Goal: Transaction & Acquisition: Book appointment/travel/reservation

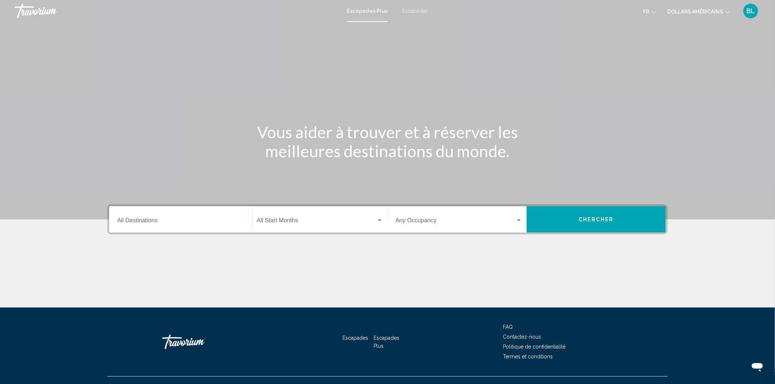
click at [421, 10] on font "Escapades" at bounding box center [415, 11] width 26 height 6
click at [143, 221] on input "Destination All Destinations" at bounding box center [180, 222] width 127 height 7
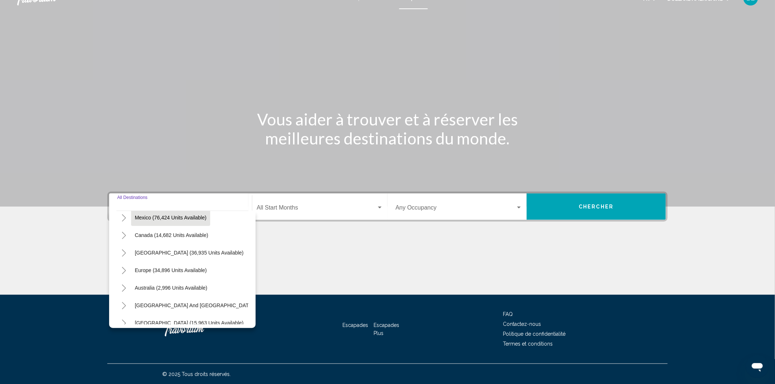
scroll to position [81, 0]
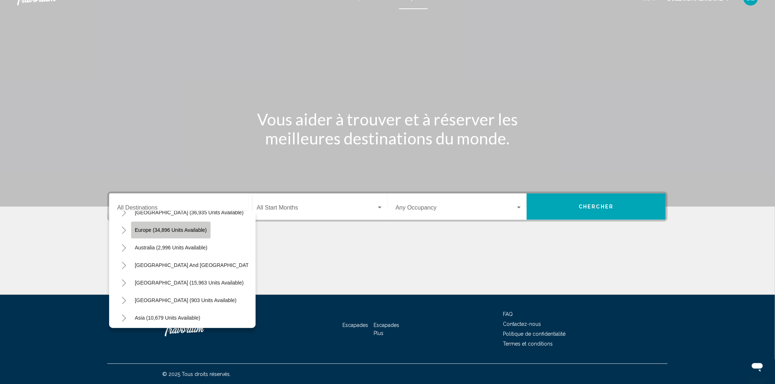
click at [170, 228] on span "Europe (34,896 units available)" at bounding box center [171, 230] width 72 height 6
type input "**********"
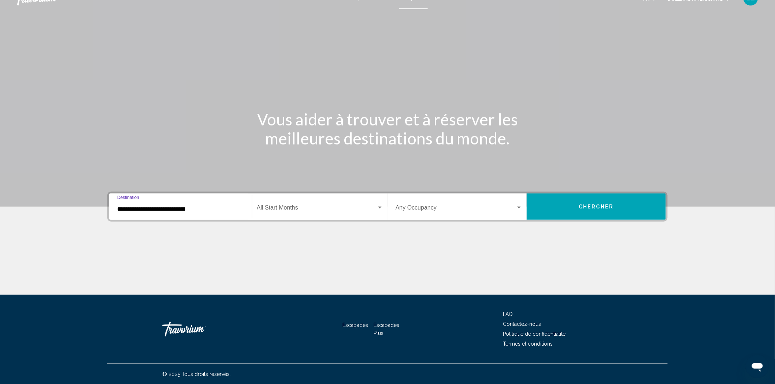
click at [304, 206] on span "Search widget" at bounding box center [317, 209] width 120 height 7
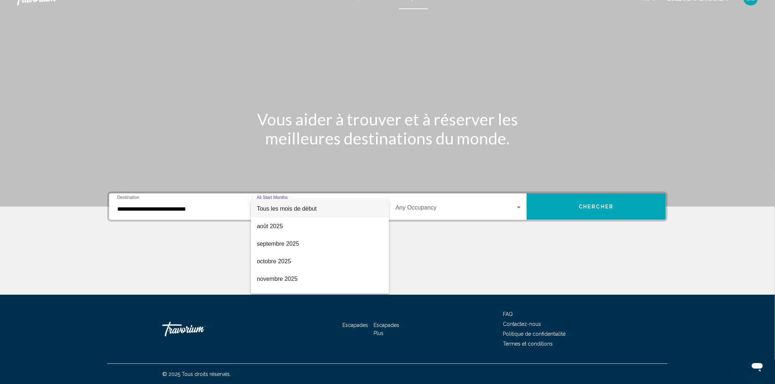
click at [191, 250] on div at bounding box center [387, 192] width 775 height 384
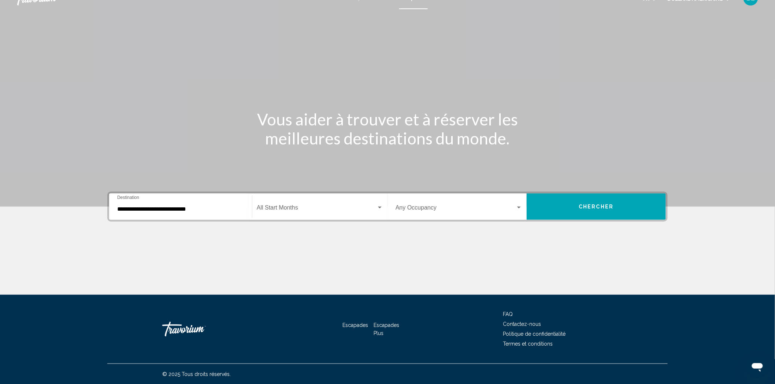
click at [178, 211] on input "**********" at bounding box center [180, 209] width 127 height 7
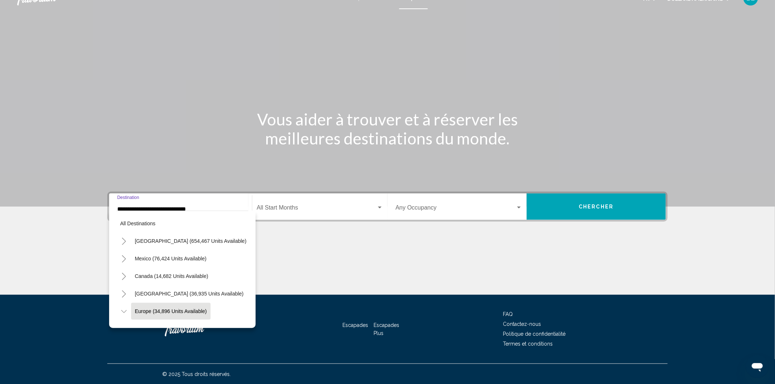
scroll to position [47, 0]
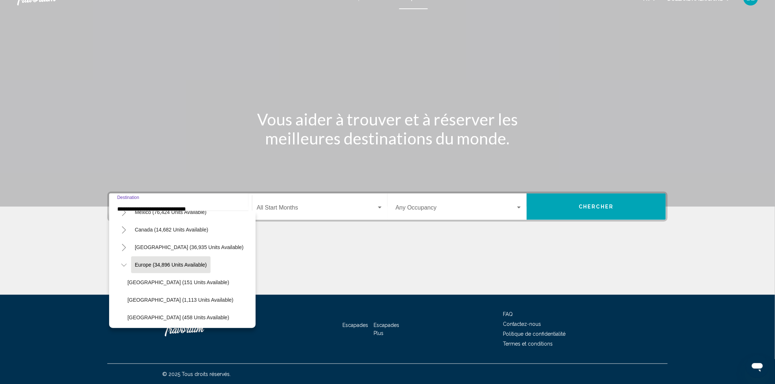
click at [122, 264] on icon "Toggle Europe (34,896 units available)" at bounding box center [123, 265] width 5 height 7
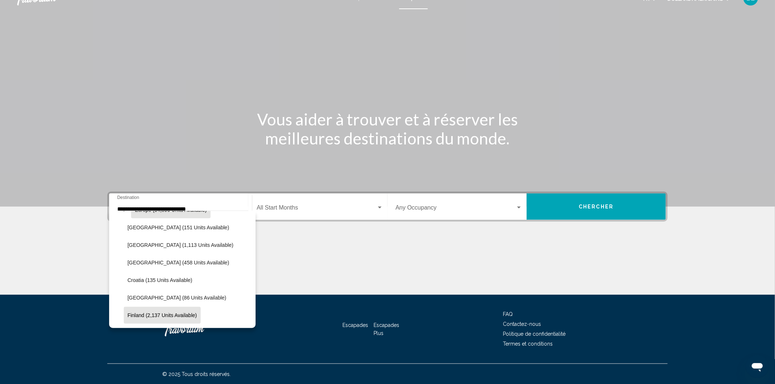
scroll to position [87, 0]
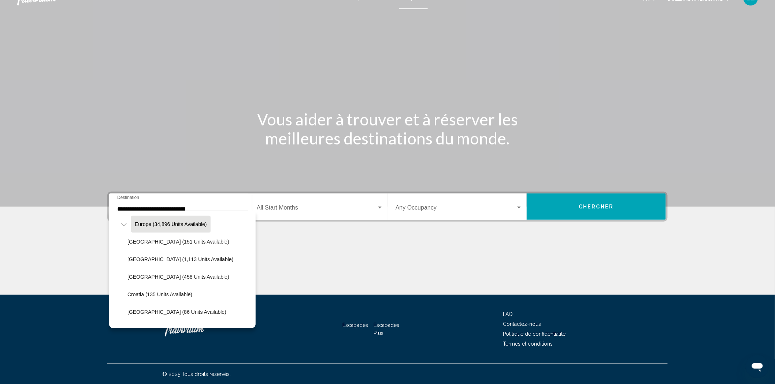
click at [163, 217] on button "Europe (34,896 units available)" at bounding box center [170, 224] width 79 height 17
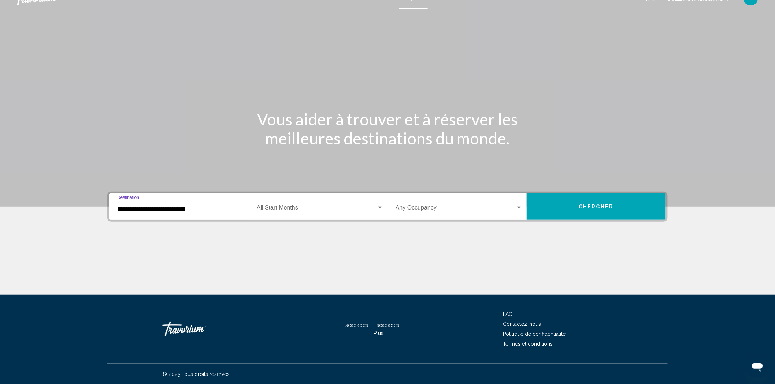
click at [340, 211] on span "Search widget" at bounding box center [317, 209] width 120 height 7
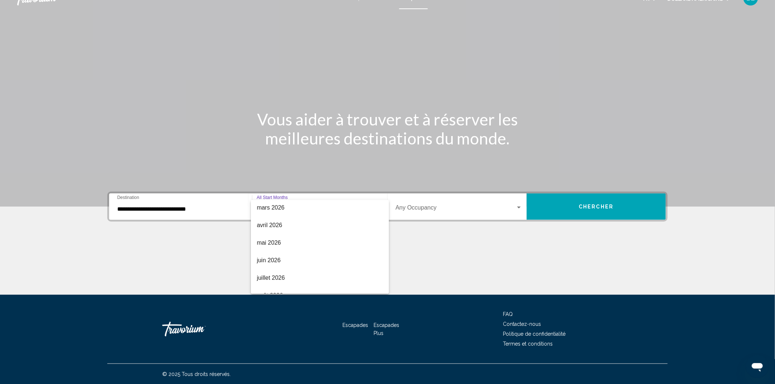
scroll to position [152, 0]
click at [283, 289] on span "août 2026" at bounding box center [320, 286] width 126 height 18
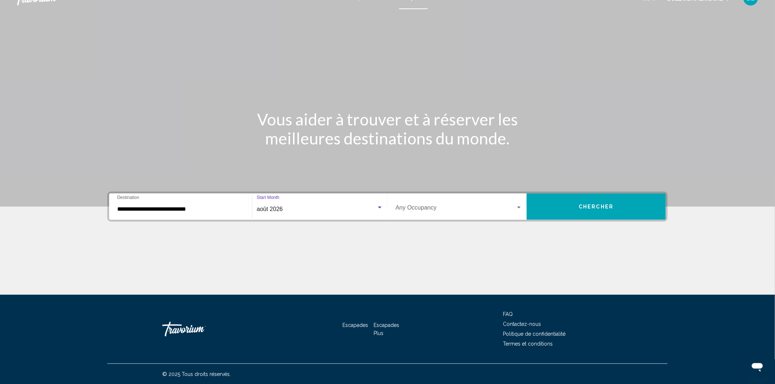
click at [378, 209] on div "Search widget" at bounding box center [379, 208] width 7 height 6
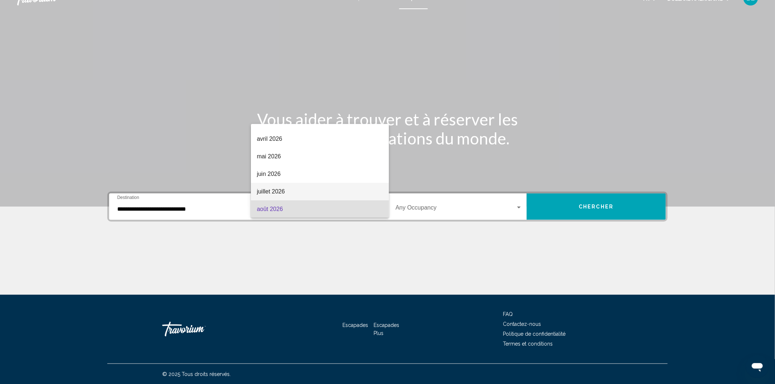
click at [359, 196] on span "juillet 2026" at bounding box center [320, 192] width 126 height 18
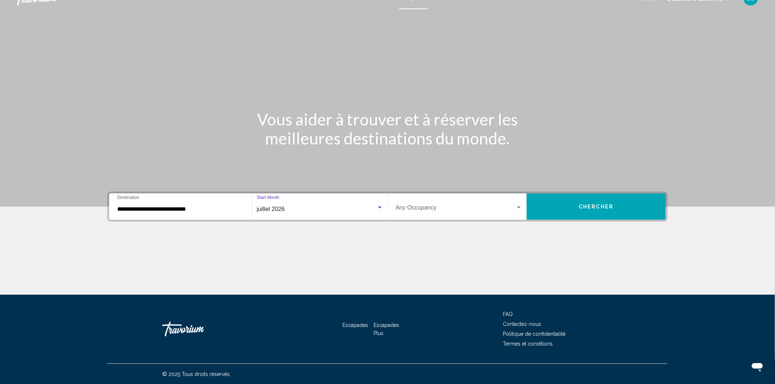
click at [521, 208] on div "Search widget" at bounding box center [519, 208] width 7 height 6
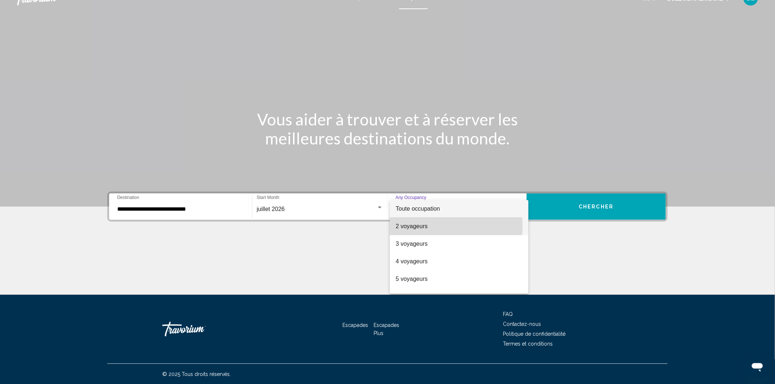
click at [442, 226] on span "2 voyageurs" at bounding box center [458, 227] width 127 height 18
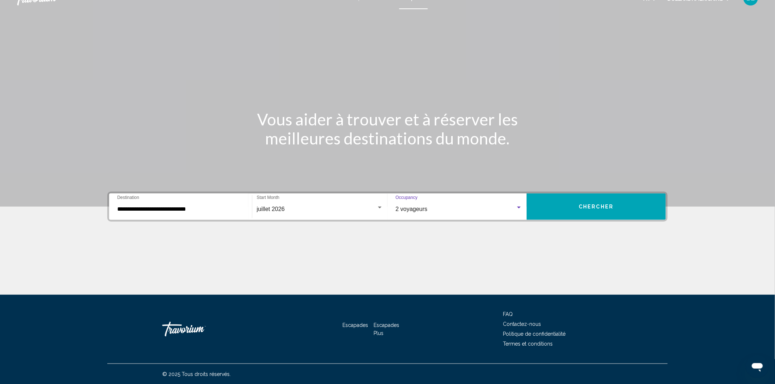
click at [569, 215] on button "Chercher" at bounding box center [596, 207] width 139 height 26
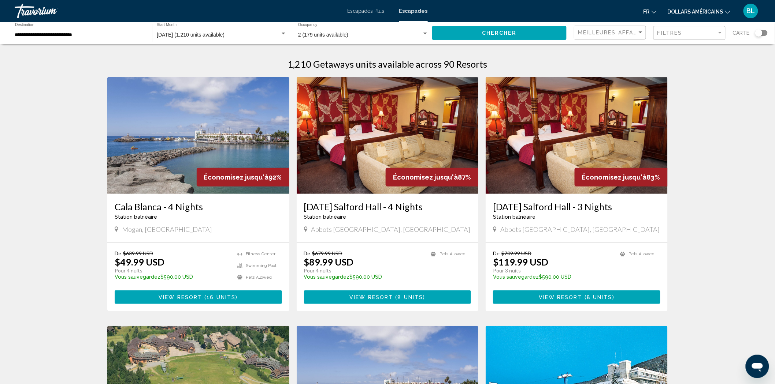
click at [199, 298] on span "View Resort" at bounding box center [181, 298] width 44 height 6
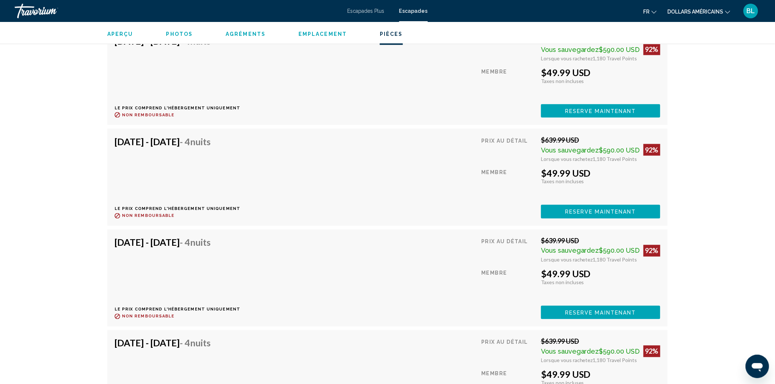
scroll to position [1465, 0]
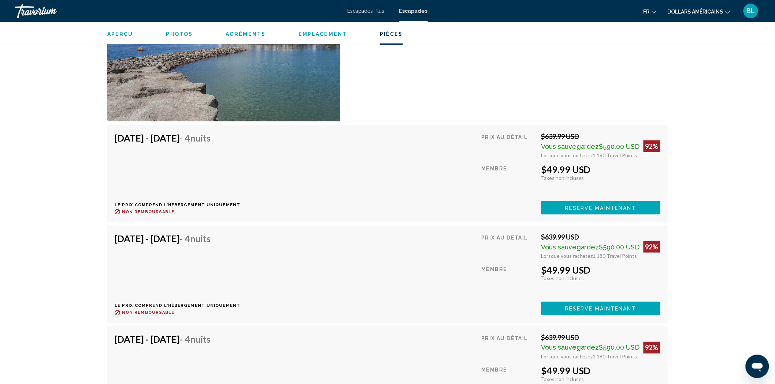
click at [357, 12] on font "Escapades Plus" at bounding box center [365, 11] width 37 height 6
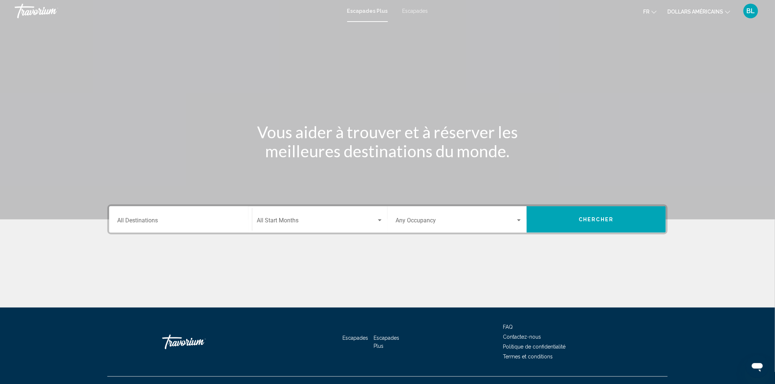
click at [212, 215] on div "Destination All Destinations" at bounding box center [180, 219] width 127 height 23
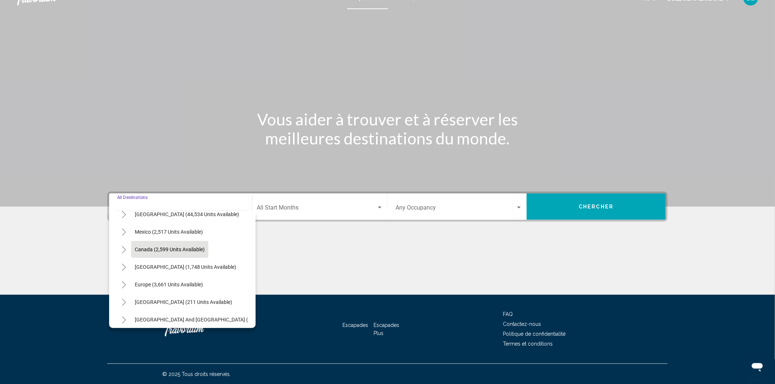
scroll to position [41, 0]
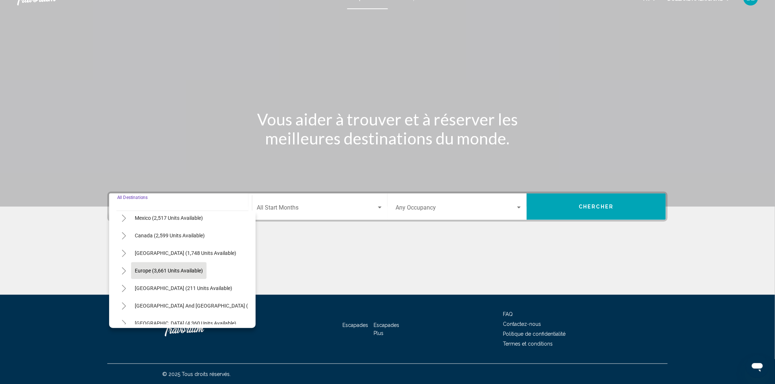
click at [143, 274] on button "Europe (3,661 units available)" at bounding box center [168, 271] width 75 height 17
type input "**********"
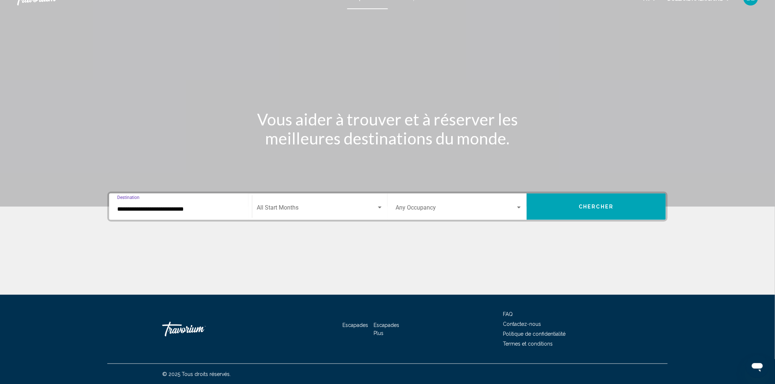
click at [315, 206] on span "Search widget" at bounding box center [317, 209] width 120 height 7
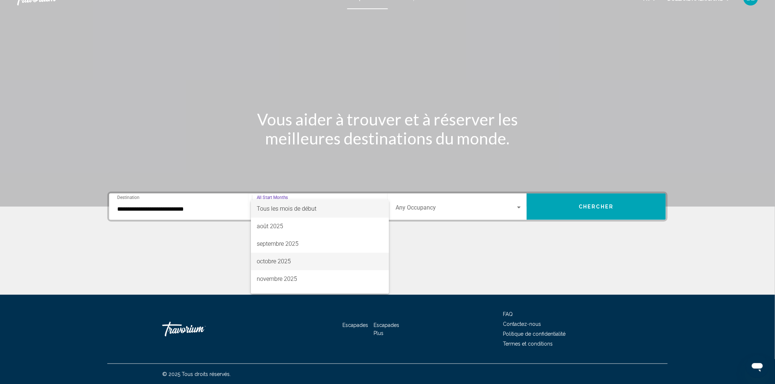
scroll to position [152, 0]
click at [341, 262] on span "juillet 2026" at bounding box center [320, 268] width 126 height 18
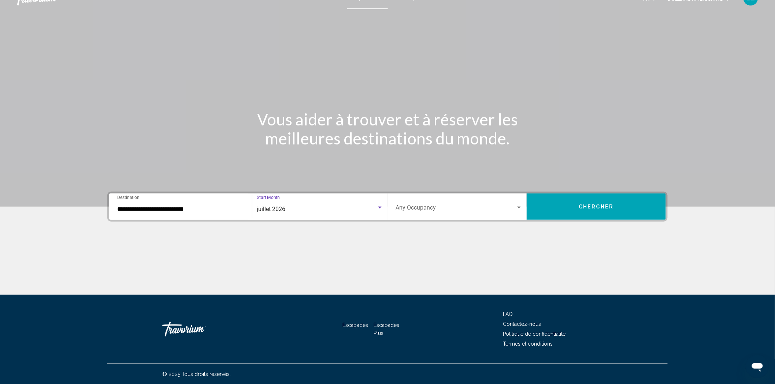
click at [509, 207] on span "Search widget" at bounding box center [455, 209] width 120 height 7
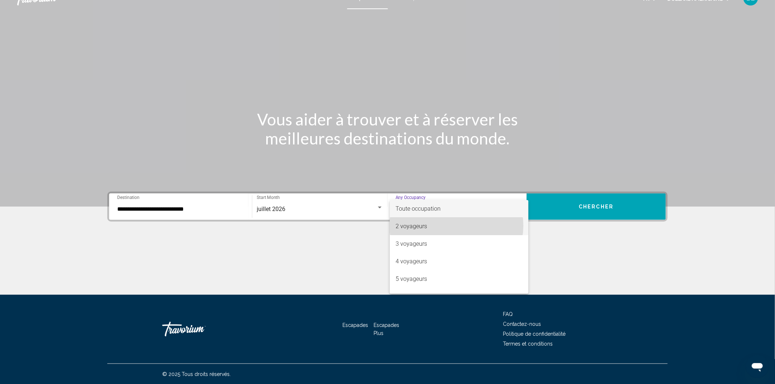
click at [456, 226] on span "2 voyageurs" at bounding box center [458, 227] width 127 height 18
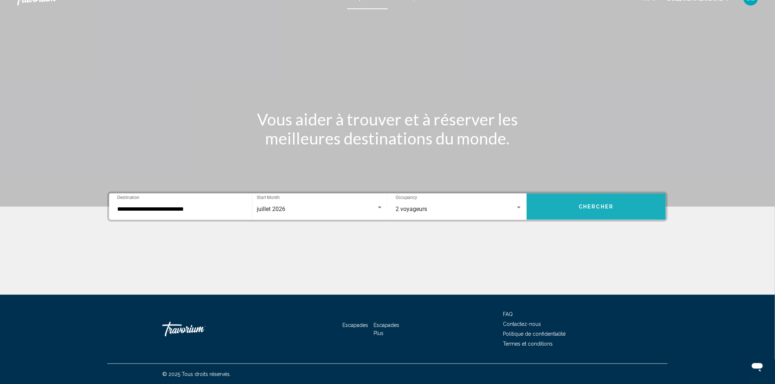
drag, startPoint x: 569, startPoint y: 210, endPoint x: 569, endPoint y: 214, distance: 4.0
click at [569, 214] on button "Chercher" at bounding box center [596, 207] width 139 height 26
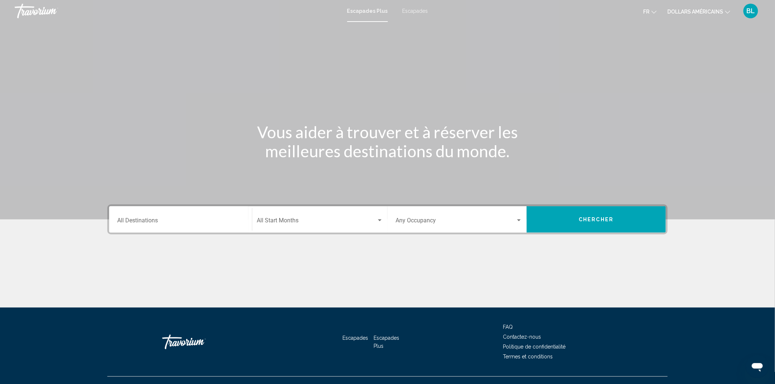
click at [417, 11] on font "Escapades" at bounding box center [415, 11] width 26 height 6
click at [226, 215] on div "Destination All Destinations" at bounding box center [180, 219] width 127 height 23
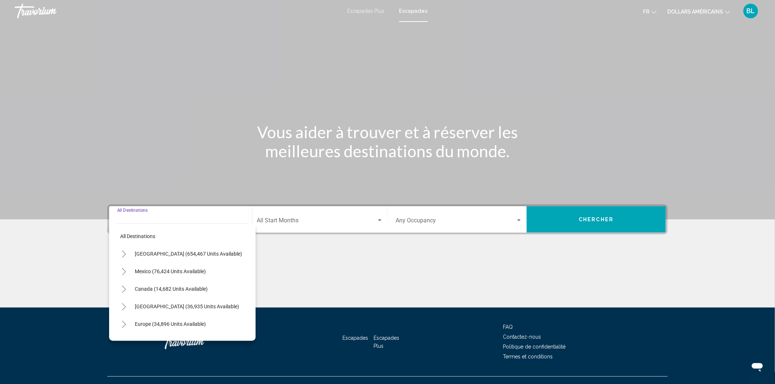
scroll to position [13, 0]
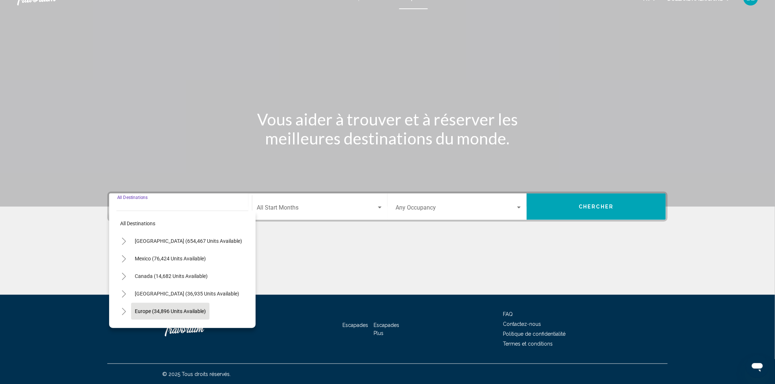
click at [145, 309] on span "Europe (34,896 units available)" at bounding box center [170, 312] width 71 height 6
type input "**********"
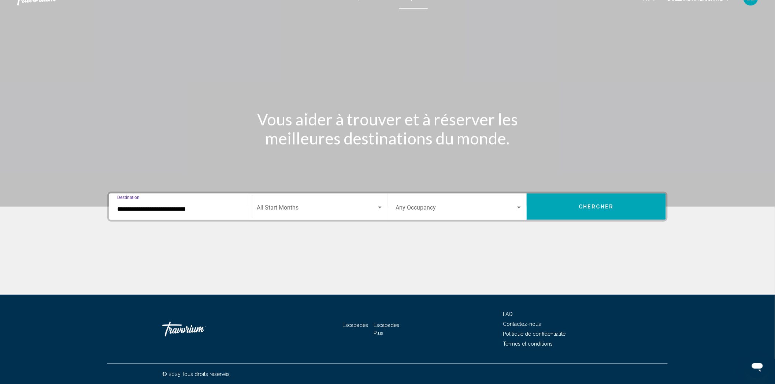
click at [167, 208] on input "**********" at bounding box center [180, 209] width 127 height 7
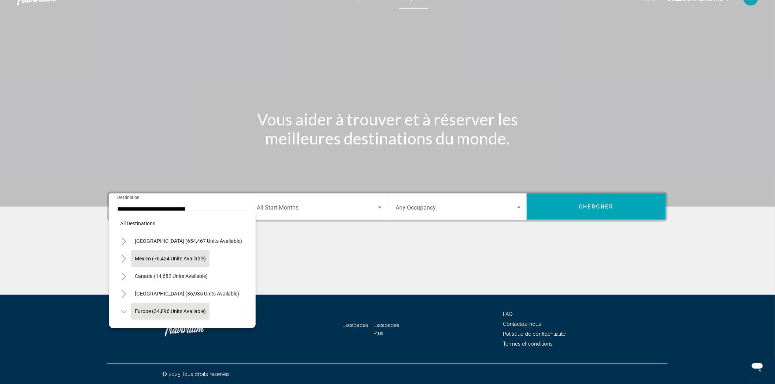
scroll to position [47, 0]
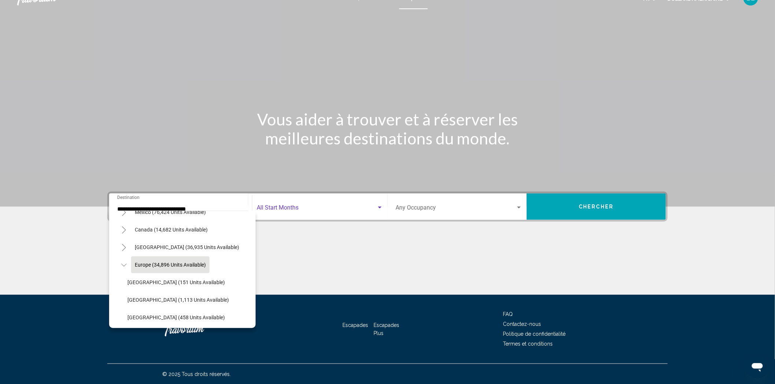
click at [338, 210] on span "Search widget" at bounding box center [317, 209] width 120 height 7
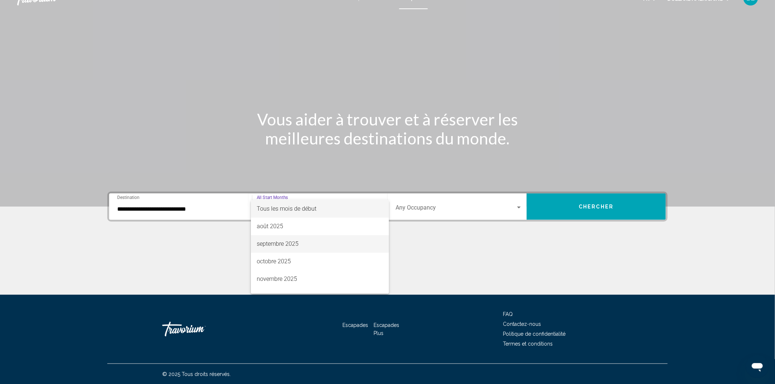
click at [303, 244] on span "septembre 2025" at bounding box center [320, 244] width 126 height 18
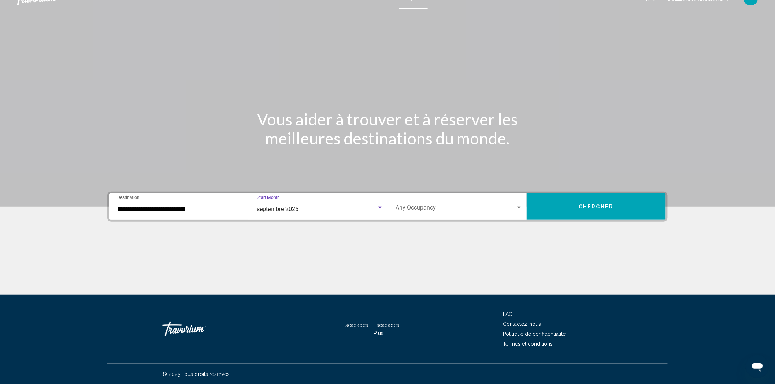
click at [517, 209] on div "Search widget" at bounding box center [519, 208] width 7 height 6
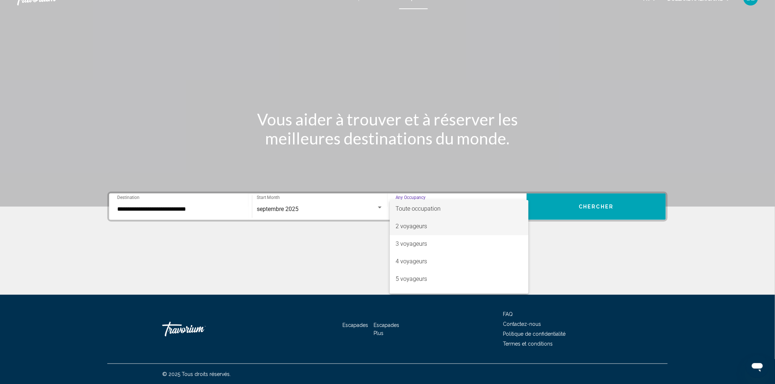
click at [447, 231] on span "2 voyageurs" at bounding box center [458, 227] width 127 height 18
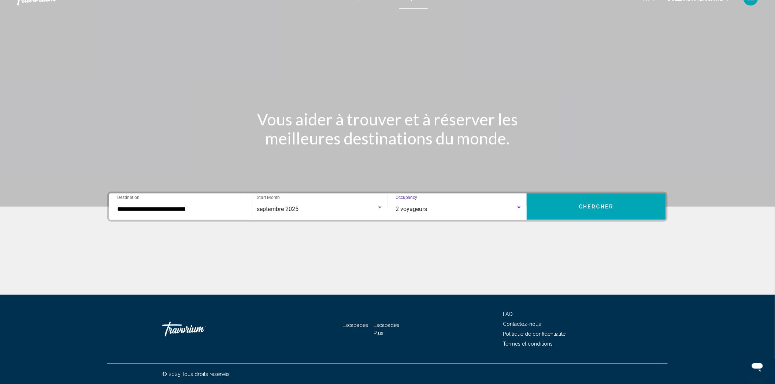
click at [575, 209] on button "Chercher" at bounding box center [596, 207] width 139 height 26
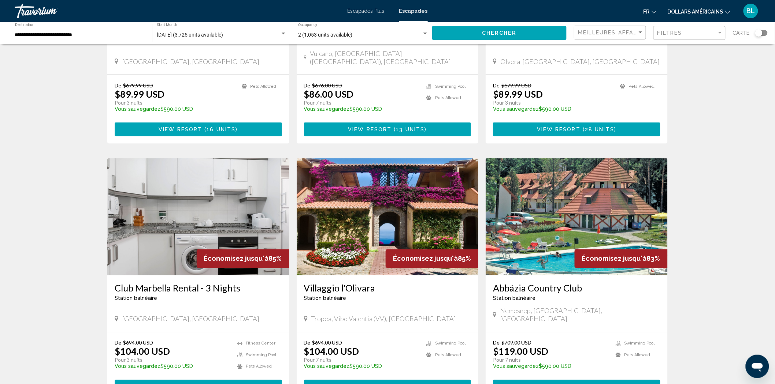
scroll to position [447, 0]
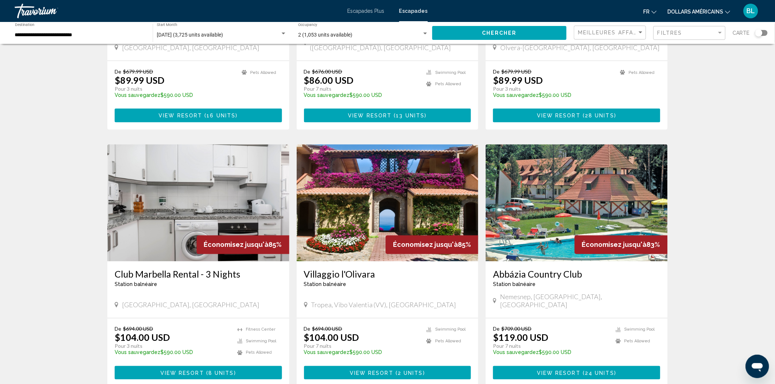
click at [356, 228] on img "Contenu principal" at bounding box center [388, 203] width 182 height 117
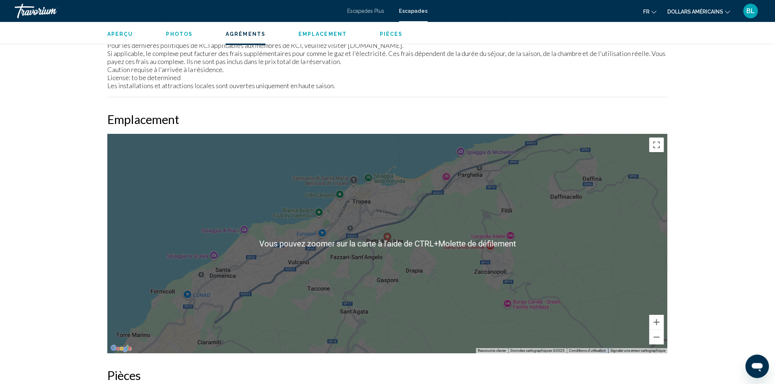
scroll to position [1058, 0]
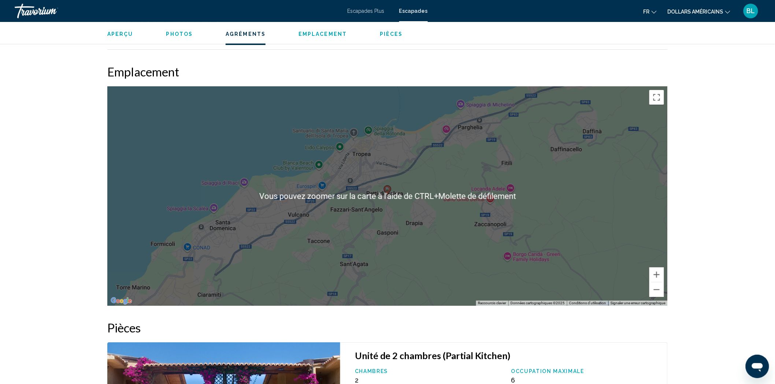
click at [361, 210] on div "Pour activer le glissement avec le clavier, appuyez sur Alt+Entrée. Une fois ce…" at bounding box center [387, 196] width 560 height 220
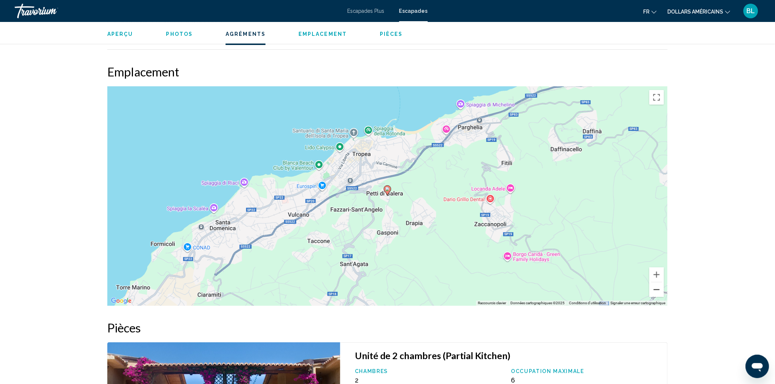
click at [658, 289] on button "Zoom arrière" at bounding box center [656, 290] width 15 height 15
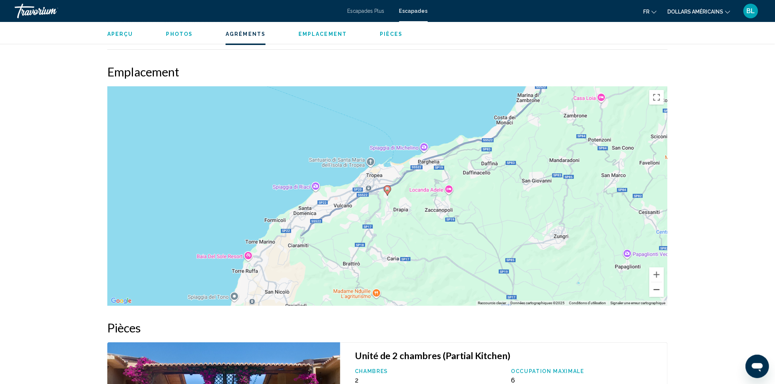
click at [658, 289] on button "Zoom arrière" at bounding box center [656, 290] width 15 height 15
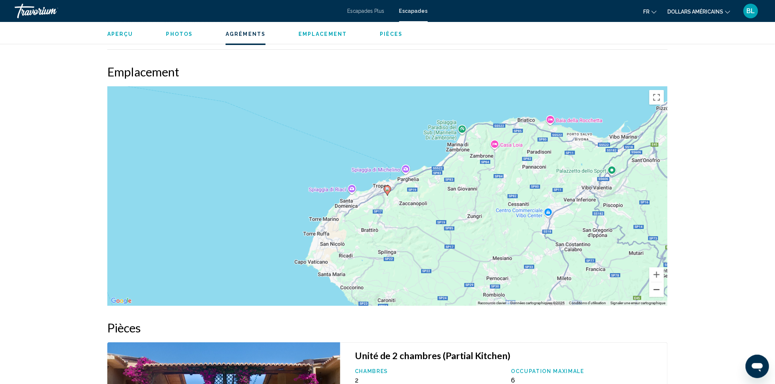
click at [658, 289] on button "Zoom arrière" at bounding box center [656, 290] width 15 height 15
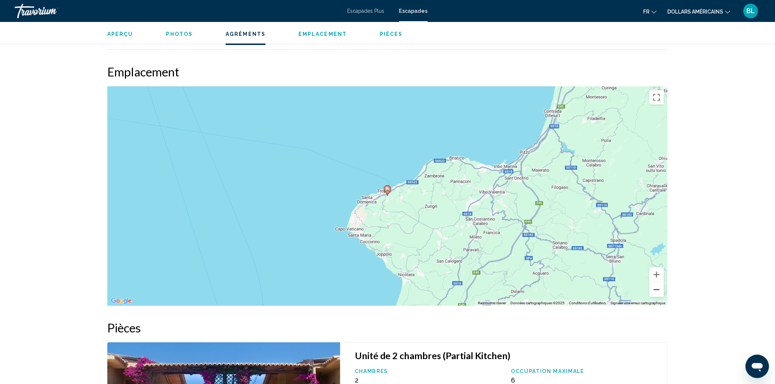
click at [658, 289] on button "Zoom arrière" at bounding box center [656, 290] width 15 height 15
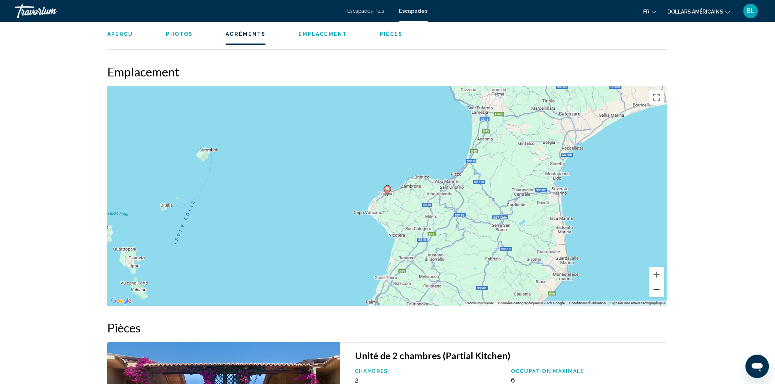
click at [658, 289] on button "Zoom arrière" at bounding box center [656, 290] width 15 height 15
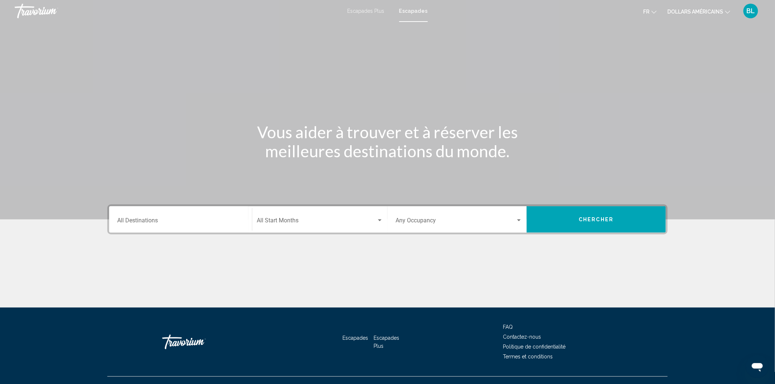
click at [412, 8] on font "Escapades" at bounding box center [413, 11] width 29 height 6
click at [227, 219] on input "Destination All Destinations" at bounding box center [180, 222] width 127 height 7
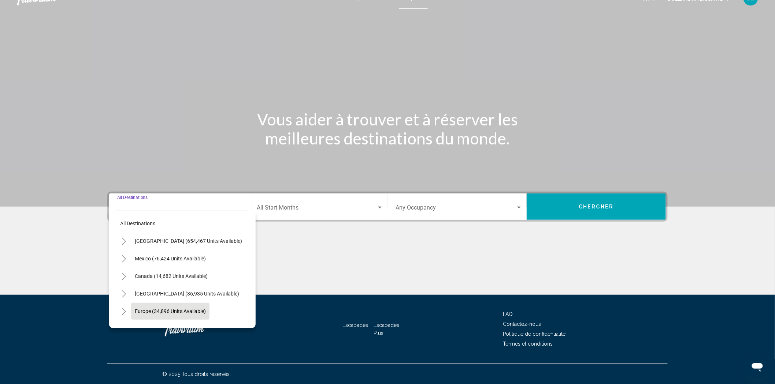
click at [187, 309] on span "Europe (34,896 units available)" at bounding box center [170, 312] width 71 height 6
type input "**********"
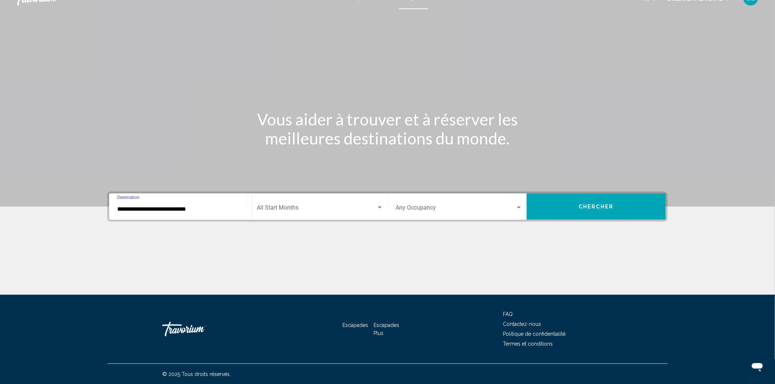
click at [311, 211] on span "Search widget" at bounding box center [317, 209] width 120 height 7
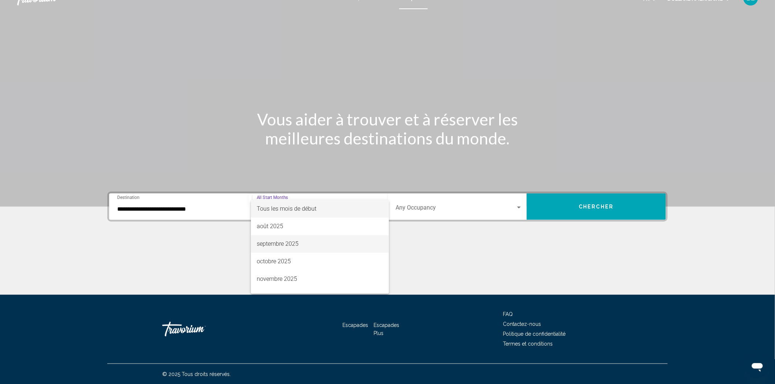
click at [297, 248] on span "septembre 2025" at bounding box center [320, 244] width 126 height 18
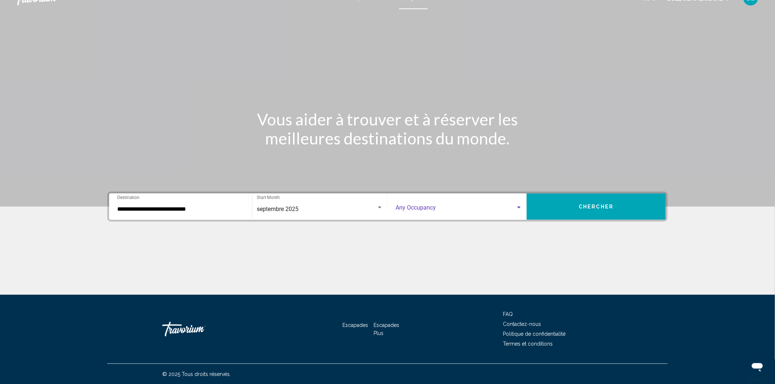
click at [518, 207] on div "Search widget" at bounding box center [519, 208] width 4 height 2
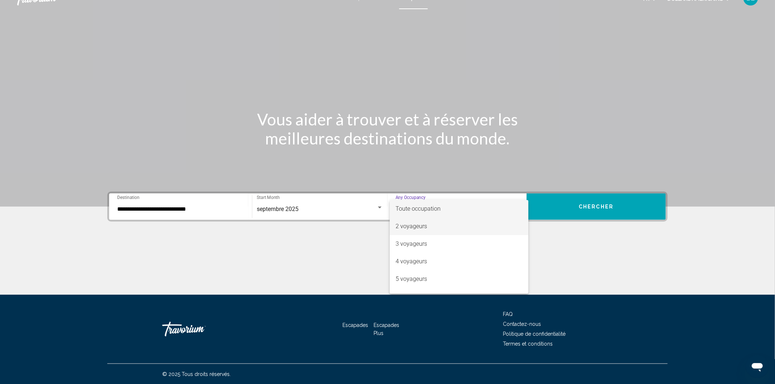
click at [448, 230] on span "2 voyageurs" at bounding box center [458, 227] width 127 height 18
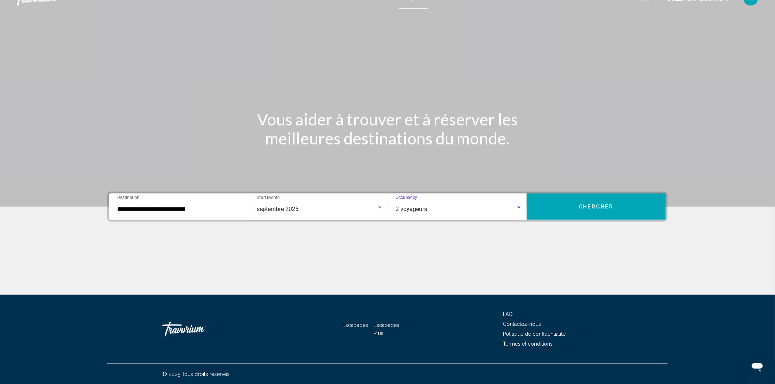
click at [616, 203] on button "Chercher" at bounding box center [596, 207] width 139 height 26
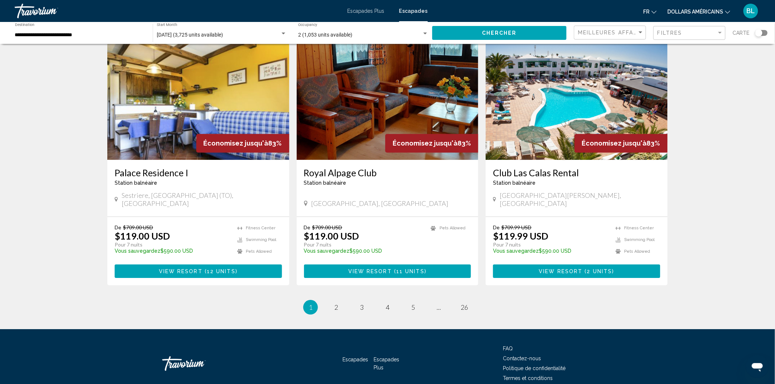
scroll to position [808, 0]
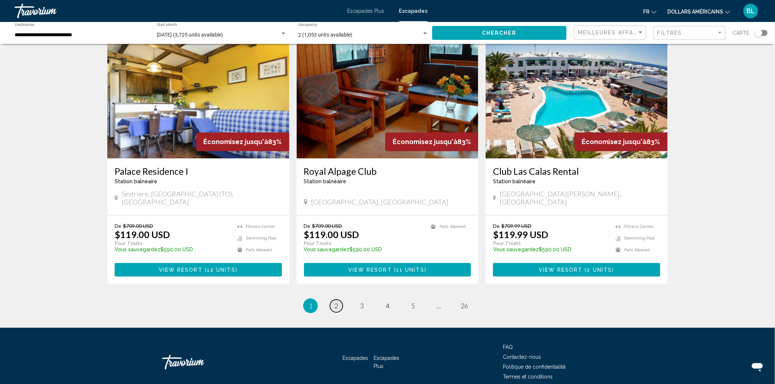
click at [339, 300] on link "page 2" at bounding box center [336, 306] width 13 height 13
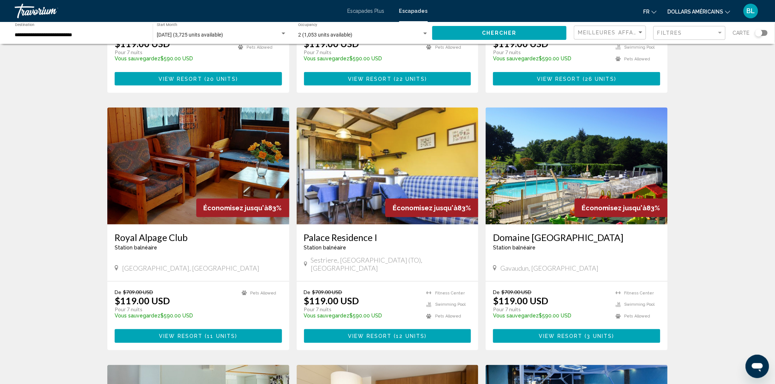
scroll to position [244, 0]
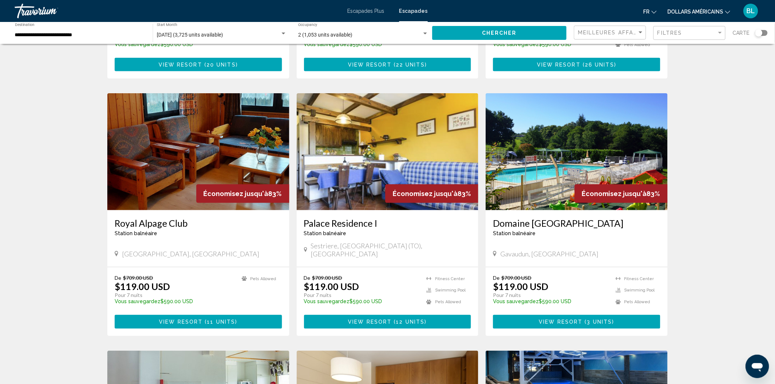
click at [554, 150] on img "Contenu principal" at bounding box center [577, 151] width 182 height 117
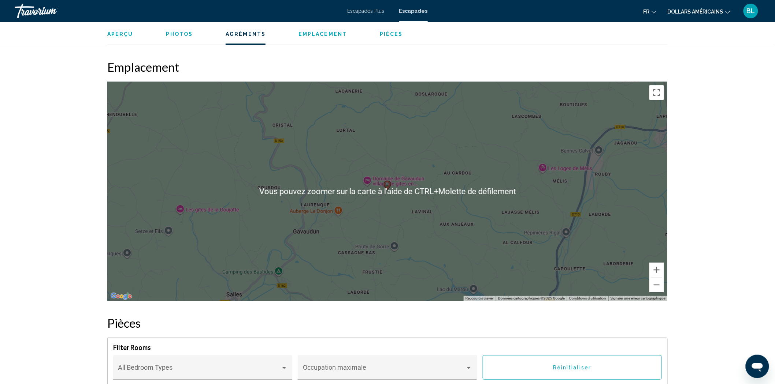
scroll to position [1058, 0]
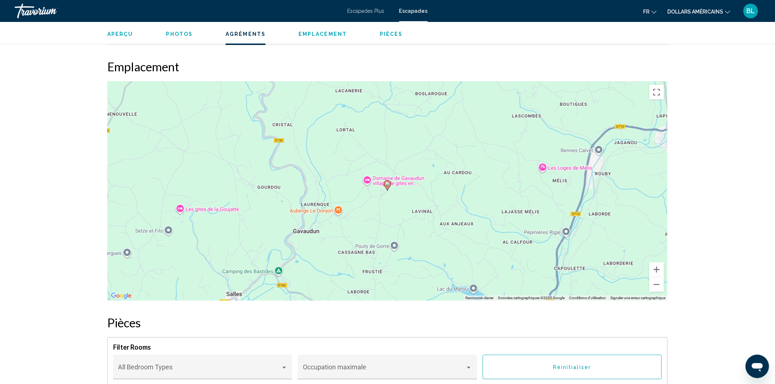
click at [389, 192] on div "Pour activer le glissement avec le clavier, appuyez sur Alt+Entrée. Une fois ce…" at bounding box center [387, 191] width 560 height 220
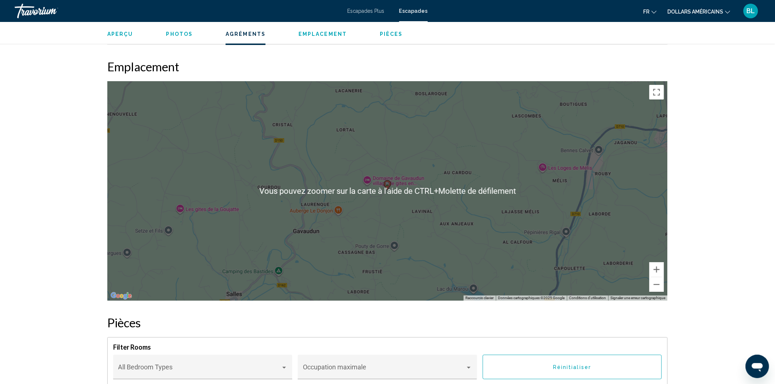
click at [391, 185] on gmp-advanced-marker "Contenu principal" at bounding box center [387, 185] width 7 height 11
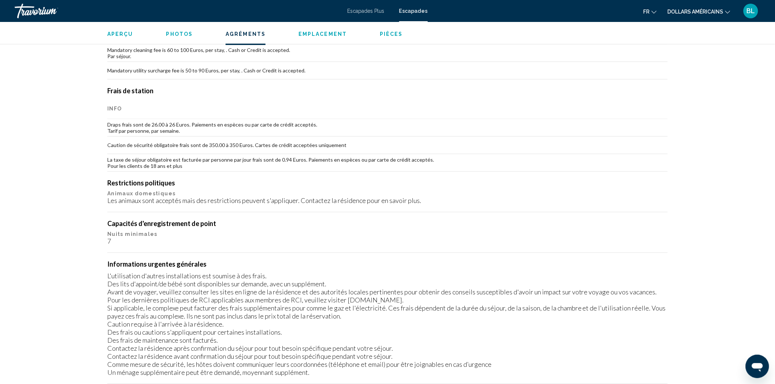
scroll to position [691, 0]
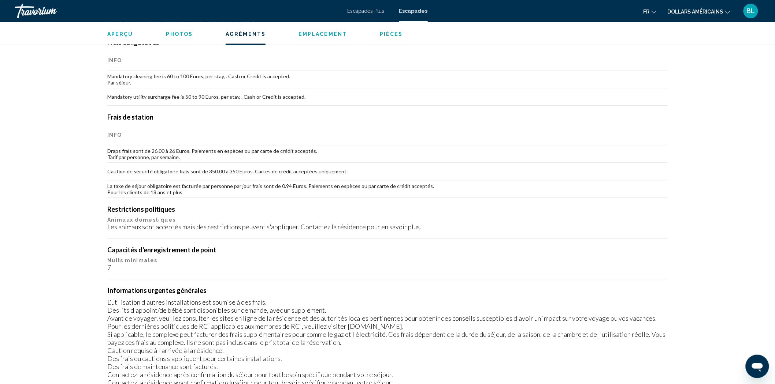
click at [189, 37] on span "Photos" at bounding box center [179, 34] width 27 height 6
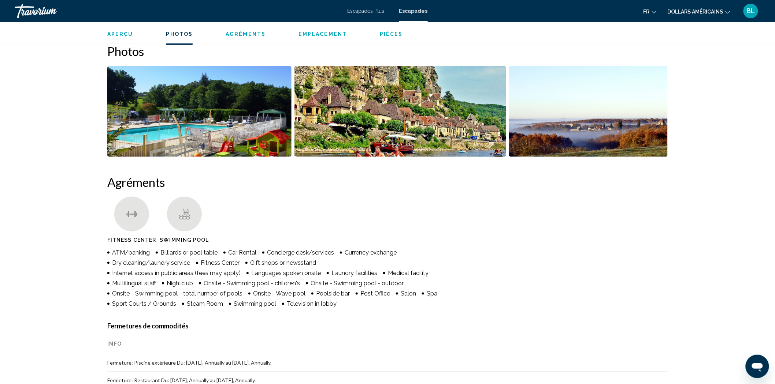
scroll to position [332, 0]
click at [277, 122] on img "Open full-screen image slider" at bounding box center [199, 112] width 184 height 91
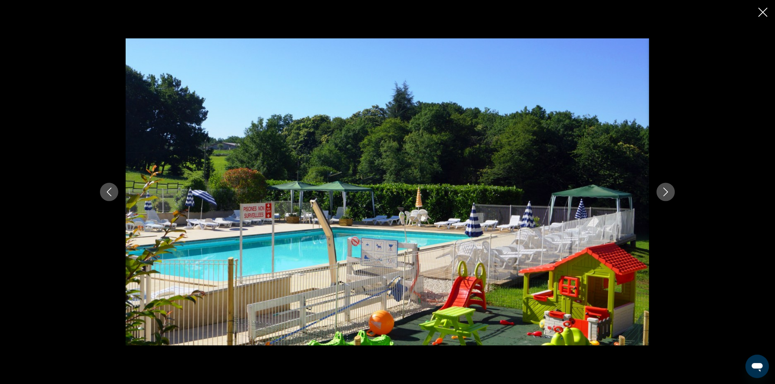
click at [664, 195] on icon "Next image" at bounding box center [665, 192] width 9 height 9
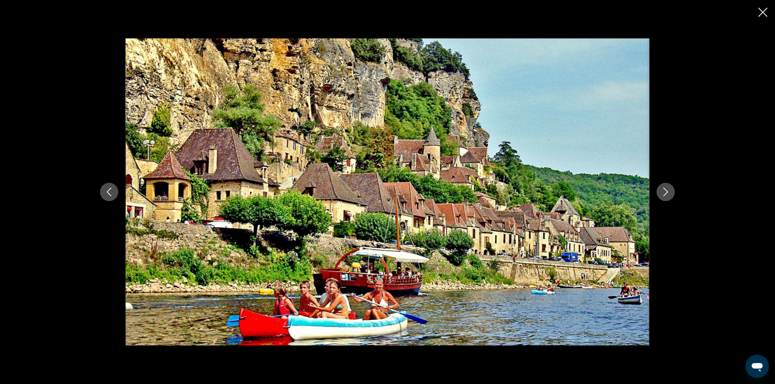
click at [664, 195] on icon "Next image" at bounding box center [665, 192] width 9 height 9
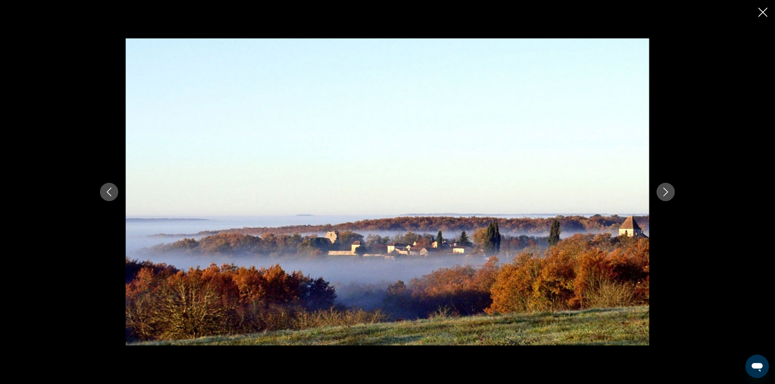
click at [664, 195] on icon "Next image" at bounding box center [665, 192] width 9 height 9
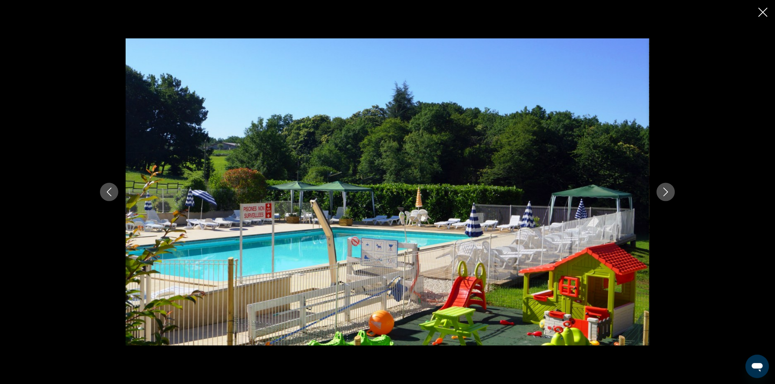
click at [760, 14] on icon "Close slideshow" at bounding box center [762, 12] width 9 height 9
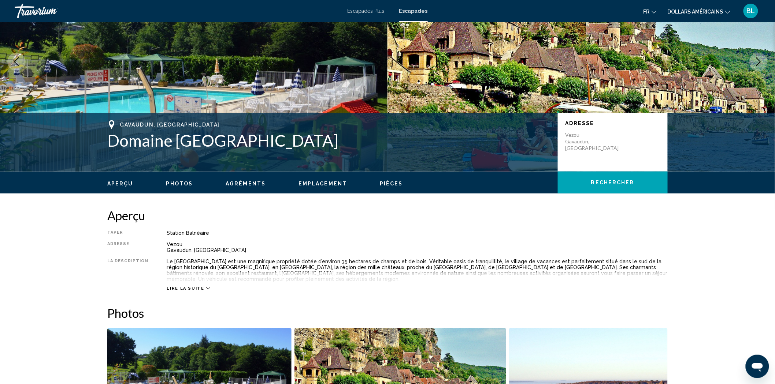
scroll to position [0, 0]
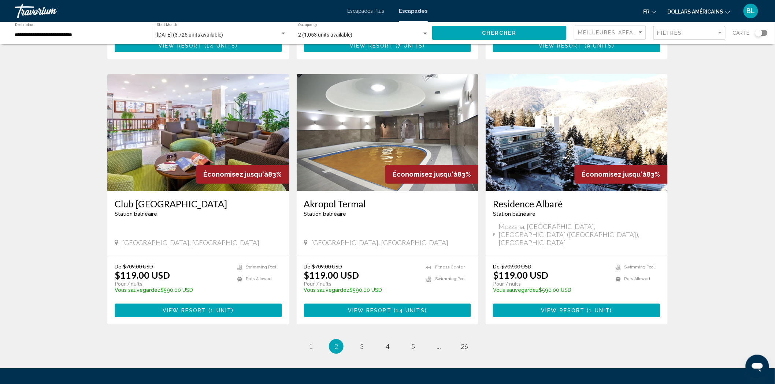
scroll to position [727, 0]
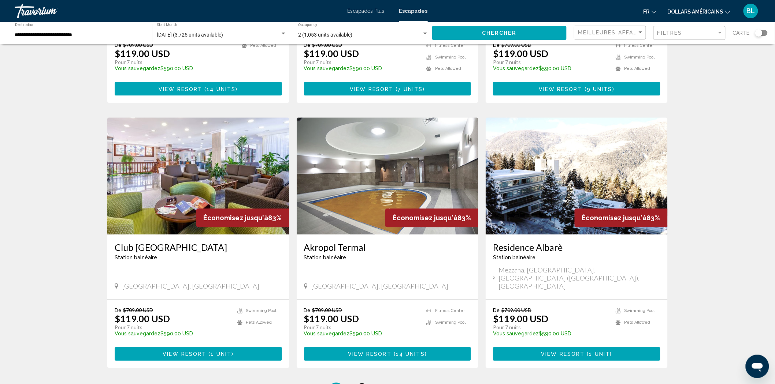
click at [363, 384] on span "3" at bounding box center [362, 390] width 4 height 8
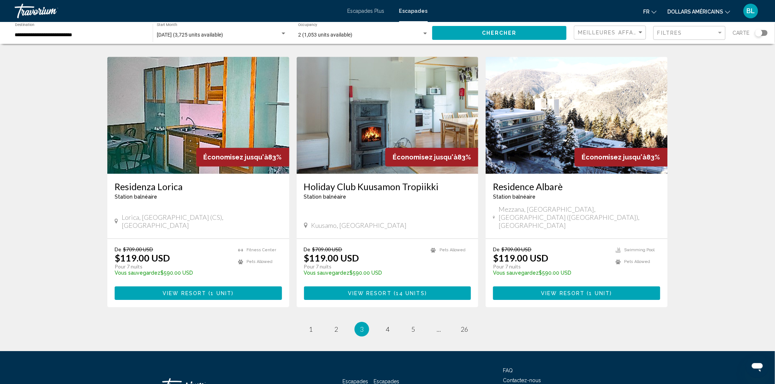
scroll to position [808, 0]
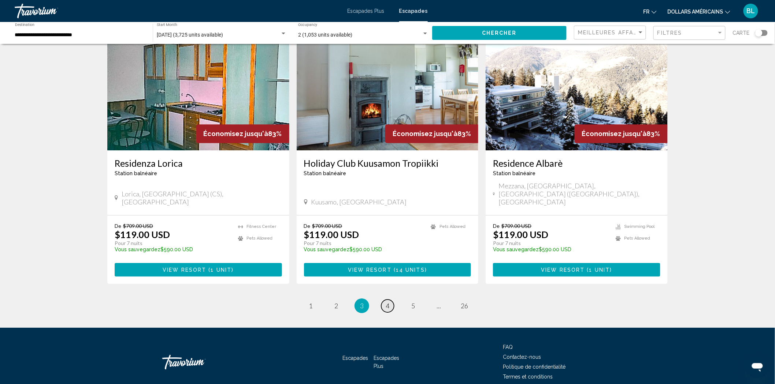
click at [387, 302] on span "4" at bounding box center [388, 306] width 4 height 8
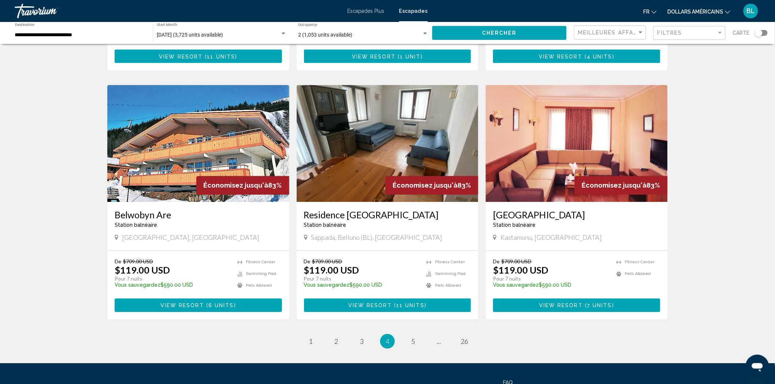
scroll to position [773, 0]
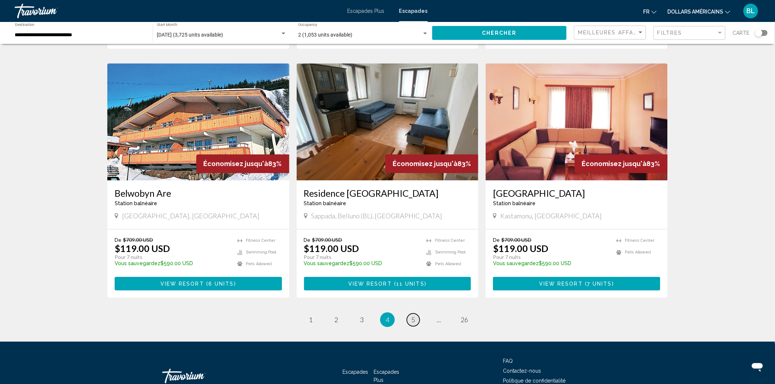
click at [412, 316] on span "5" at bounding box center [413, 320] width 4 height 8
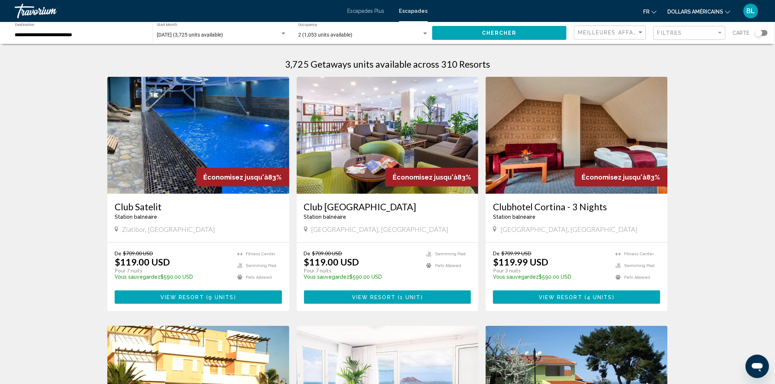
click at [282, 34] on div "Search widget" at bounding box center [284, 34] width 4 height 2
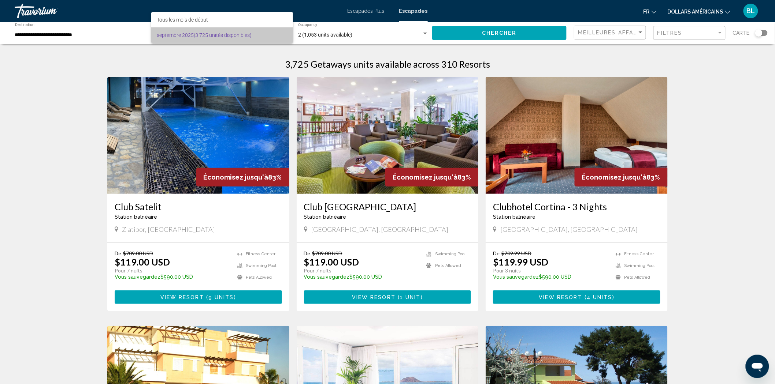
click at [254, 37] on span "[DATE] (3 725 unités disponibles)" at bounding box center [222, 34] width 130 height 15
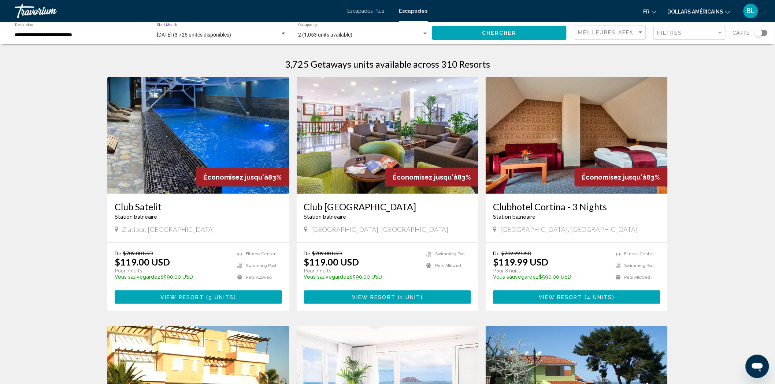
click at [165, 34] on span "[DATE] (3 725 unités disponibles)" at bounding box center [194, 35] width 74 height 6
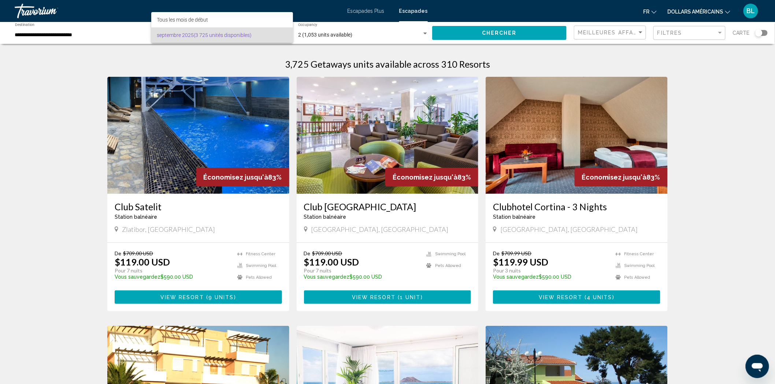
click at [244, 61] on div at bounding box center [387, 192] width 775 height 384
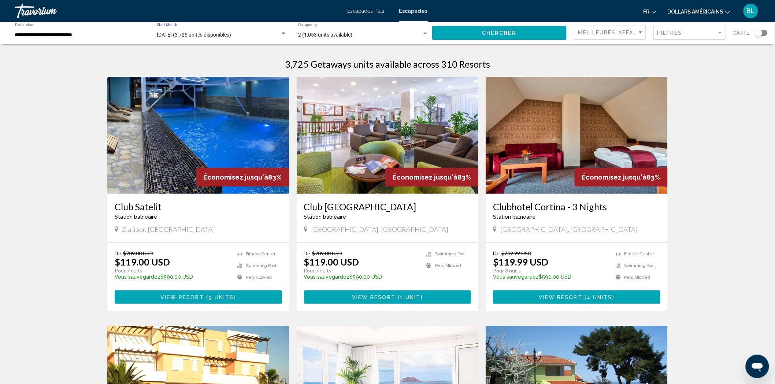
click at [284, 33] on div "Search widget" at bounding box center [284, 34] width 4 height 2
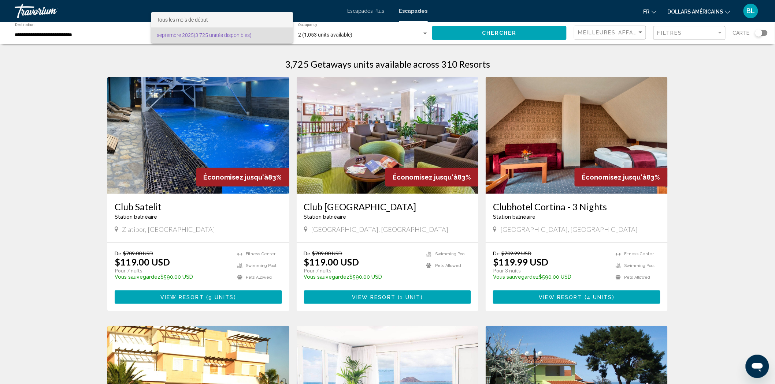
click at [221, 21] on span "Tous les mois de début" at bounding box center [222, 19] width 130 height 15
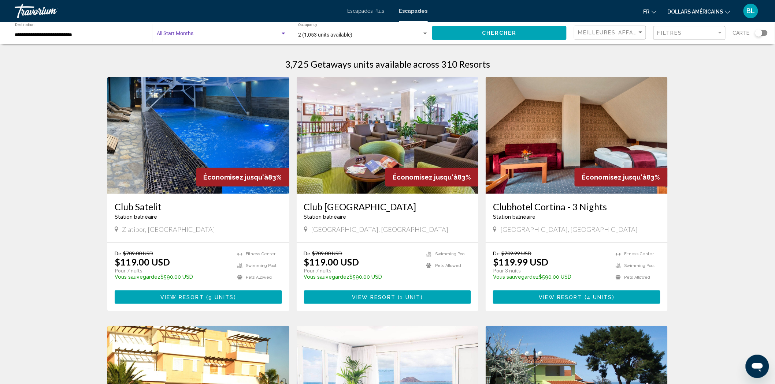
click at [193, 36] on span "Search widget" at bounding box center [218, 35] width 123 height 6
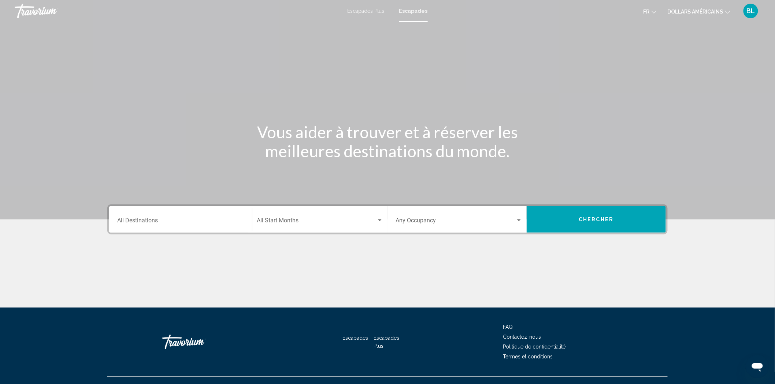
click at [157, 221] on input "Destination All Destinations" at bounding box center [180, 222] width 127 height 7
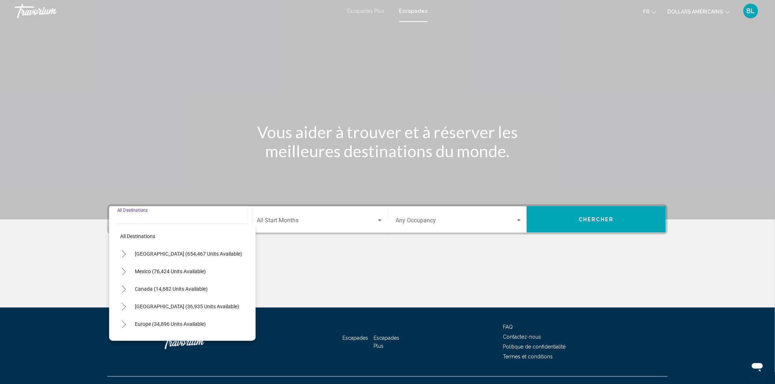
scroll to position [13, 0]
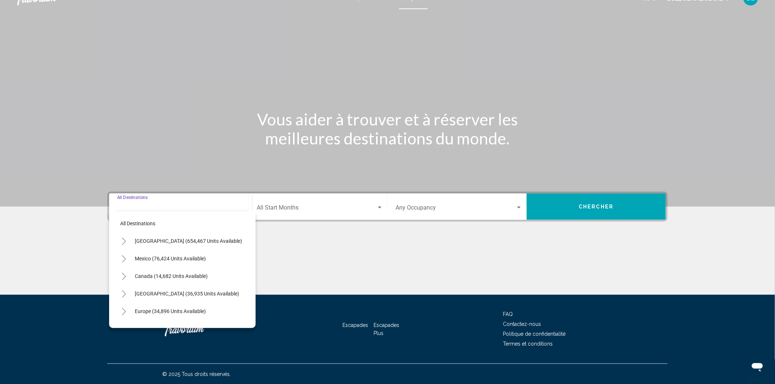
click at [165, 312] on span "Europe (34,896 units available)" at bounding box center [170, 312] width 71 height 6
type input "**********"
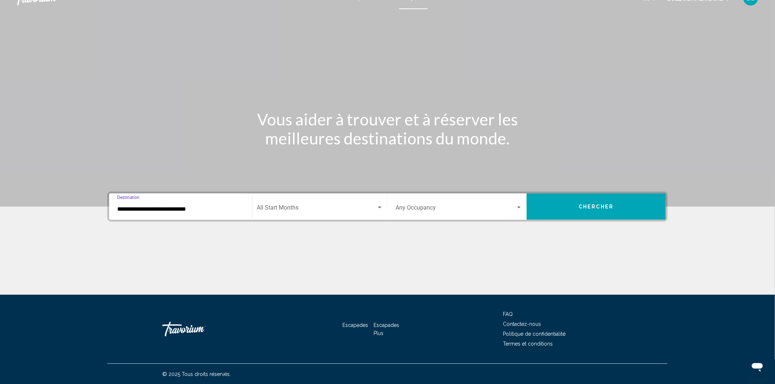
click at [378, 211] on div "Search widget" at bounding box center [320, 209] width 126 height 7
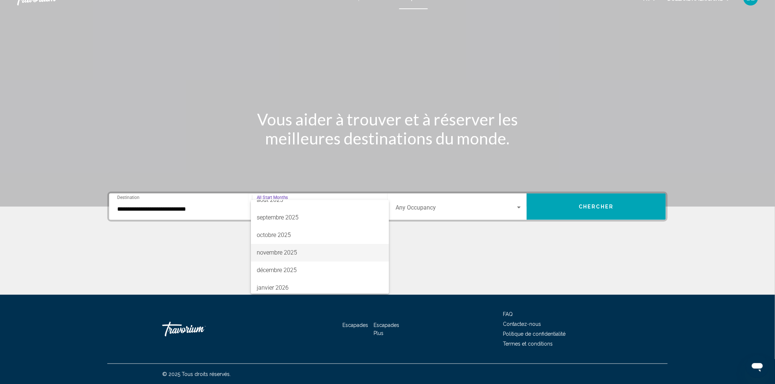
scroll to position [41, 0]
click at [286, 254] on font "décembre 2025" at bounding box center [277, 256] width 40 height 7
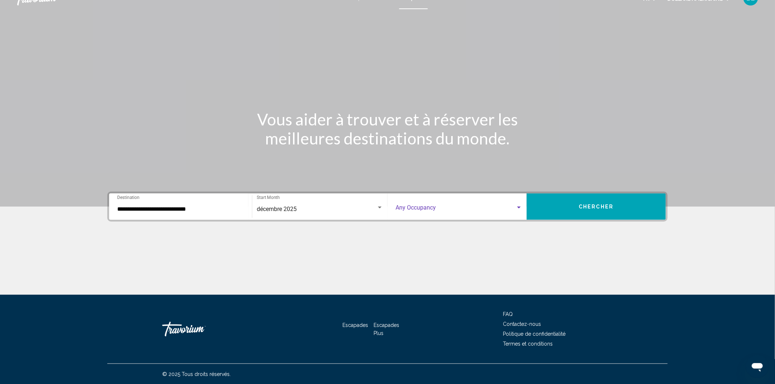
click at [510, 208] on span "Search widget" at bounding box center [455, 209] width 120 height 7
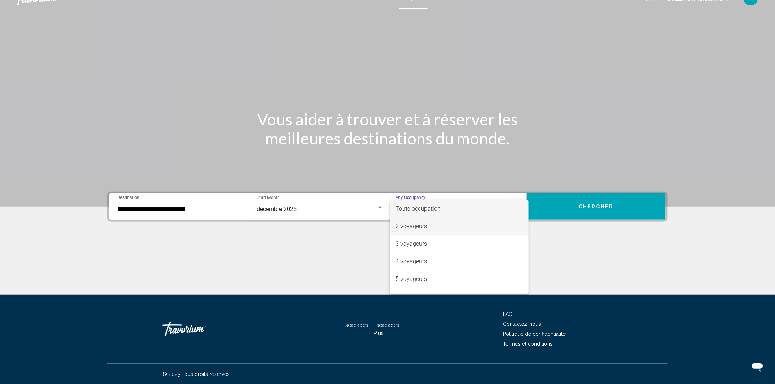
click at [450, 227] on span "2 voyageurs" at bounding box center [458, 227] width 127 height 18
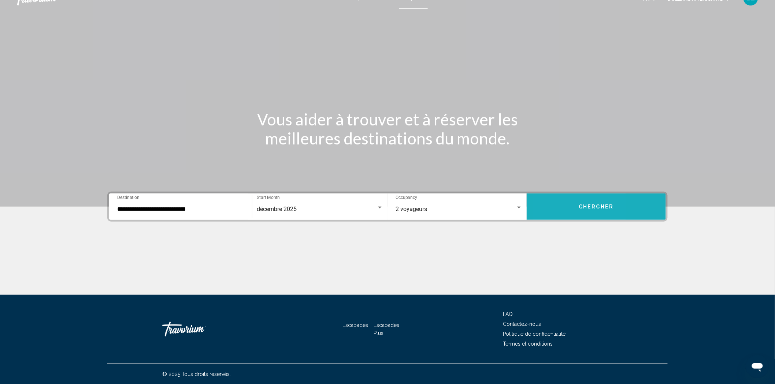
click at [554, 214] on button "Chercher" at bounding box center [596, 207] width 139 height 26
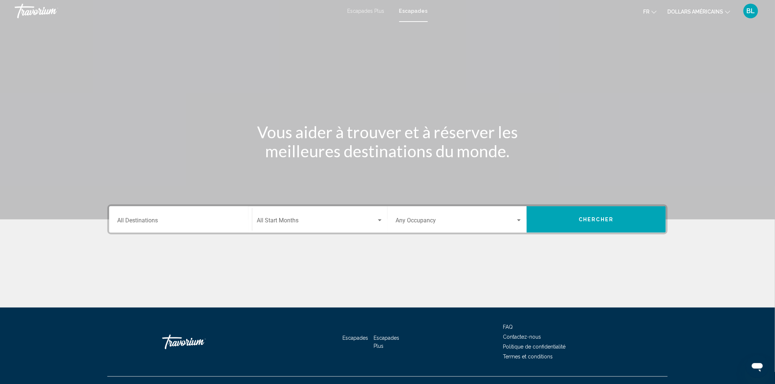
click at [179, 219] on input "Destination All Destinations" at bounding box center [180, 222] width 127 height 7
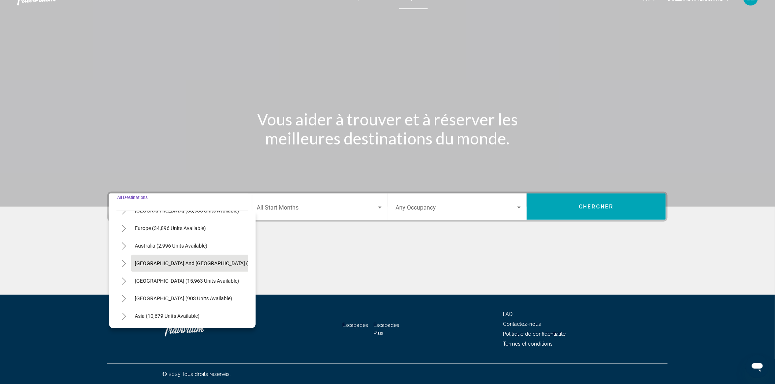
scroll to position [83, 0]
click at [146, 262] on span "[GEOGRAPHIC_DATA] and [GEOGRAPHIC_DATA] (269 units available)" at bounding box center [214, 263] width 158 height 6
type input "**********"
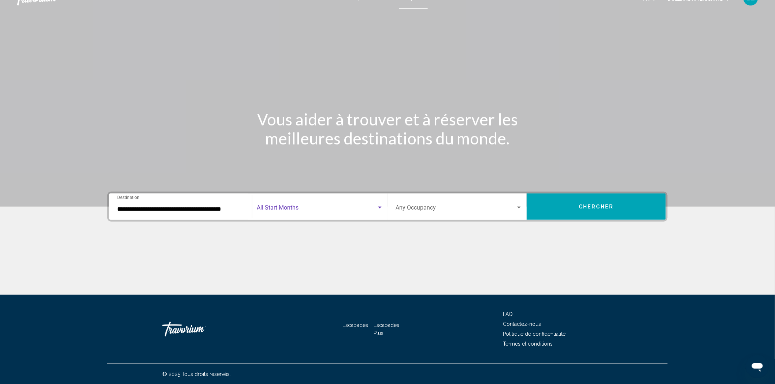
click at [379, 206] on div "Search widget" at bounding box center [379, 208] width 7 height 6
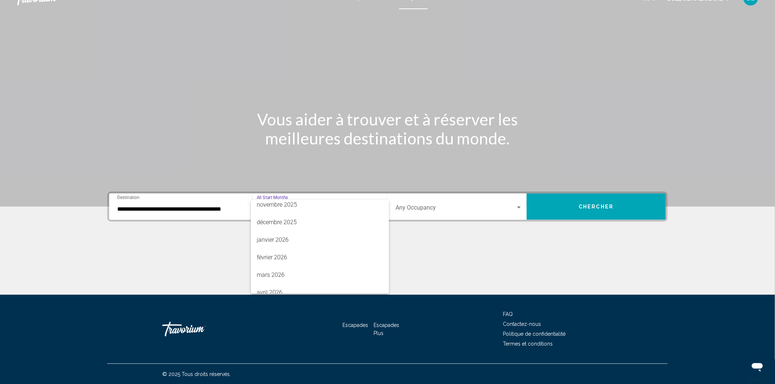
scroll to position [152, 0]
click at [288, 233] on span "mai 2026" at bounding box center [320, 233] width 126 height 18
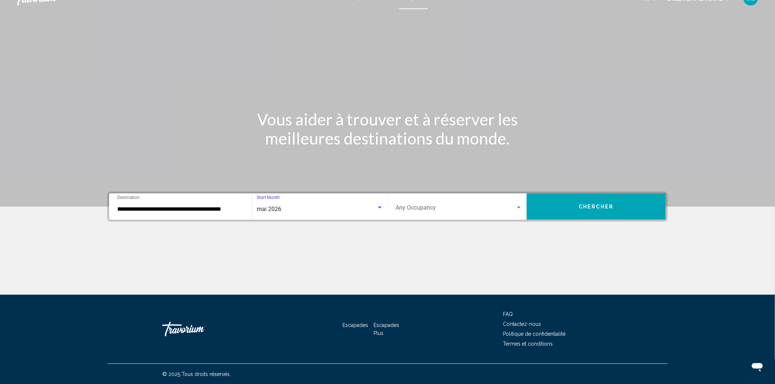
click at [515, 204] on div "Occupancy Any Occupancy" at bounding box center [458, 207] width 127 height 23
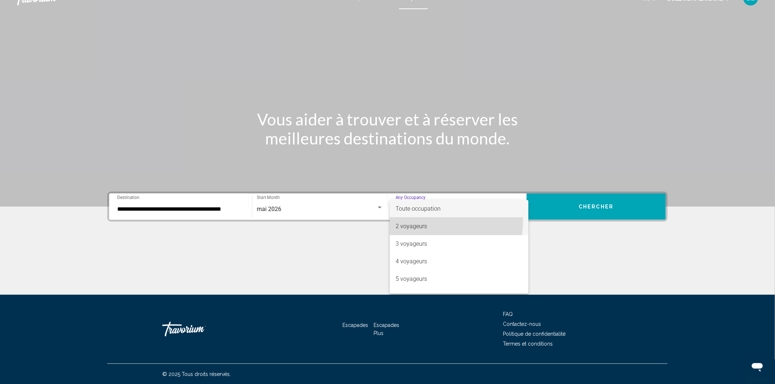
click at [428, 222] on span "2 voyageurs" at bounding box center [458, 227] width 127 height 18
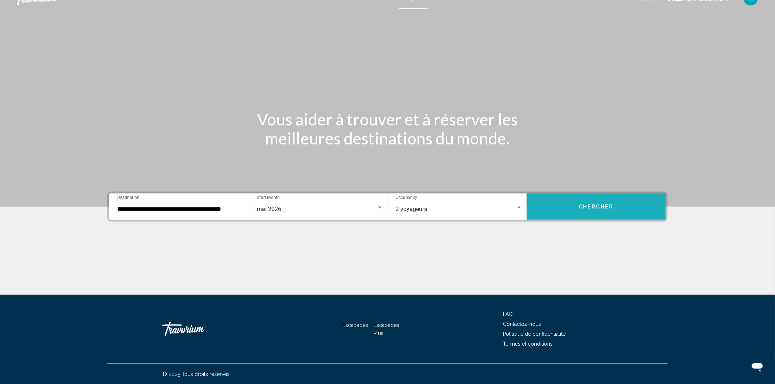
click at [574, 208] on button "Chercher" at bounding box center [596, 207] width 139 height 26
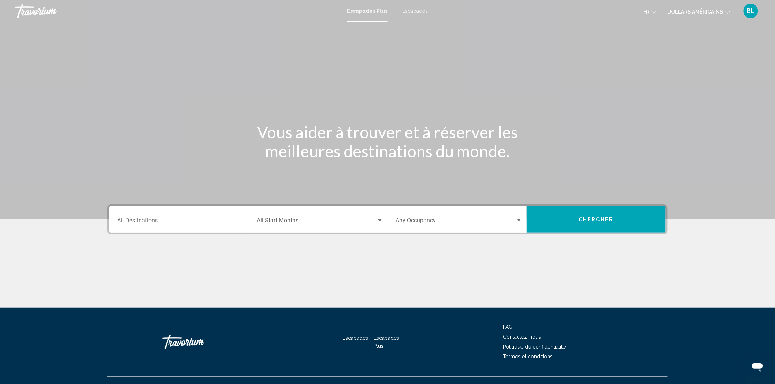
click at [143, 217] on div "Destination All Destinations" at bounding box center [180, 219] width 127 height 23
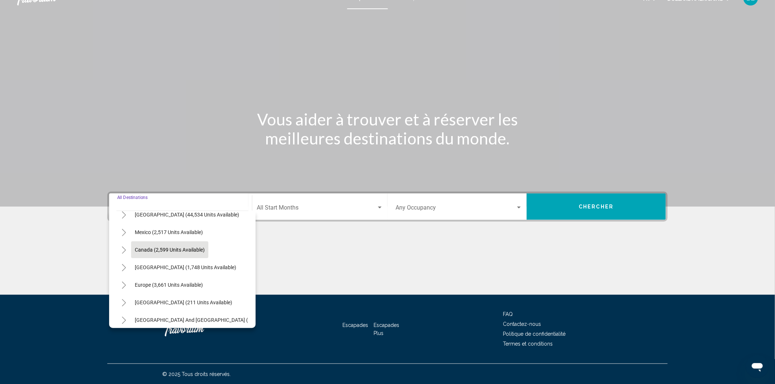
scroll to position [41, 0]
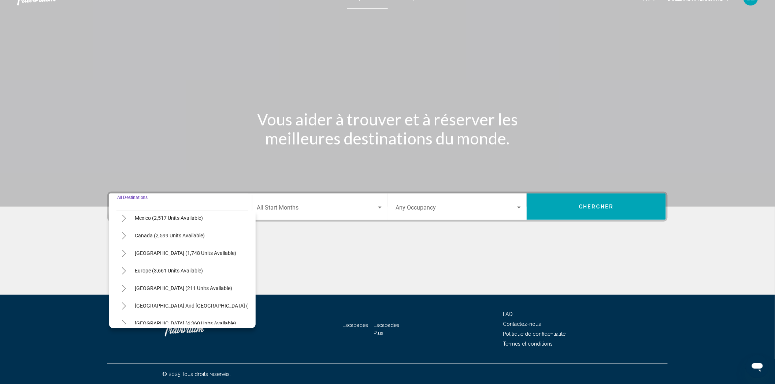
click at [124, 272] on icon "Toggle Europe (3,661 units available)" at bounding box center [123, 271] width 5 height 7
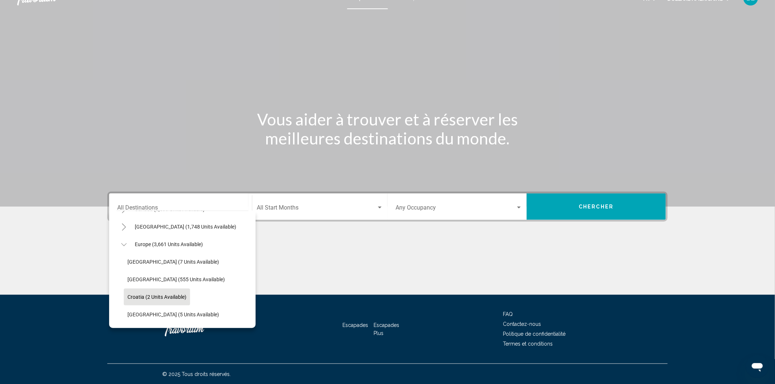
scroll to position [81, 0]
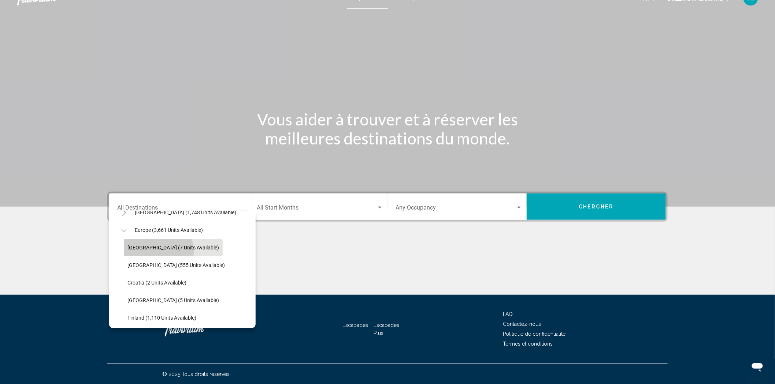
click at [156, 251] on button "[GEOGRAPHIC_DATA] (7 units available)" at bounding box center [173, 247] width 99 height 17
type input "**********"
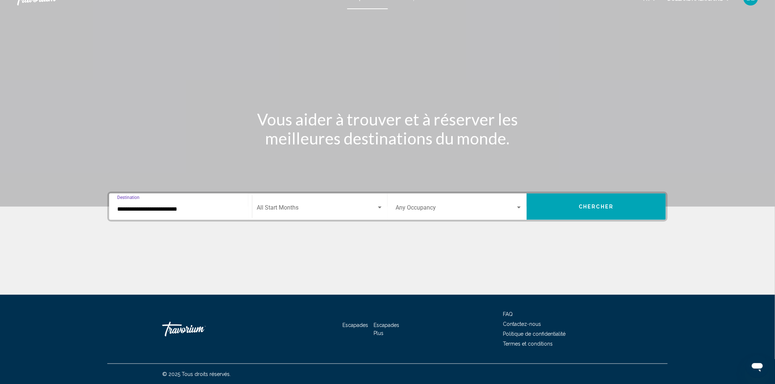
click at [335, 201] on div "Start Month All Start Months" at bounding box center [320, 207] width 126 height 23
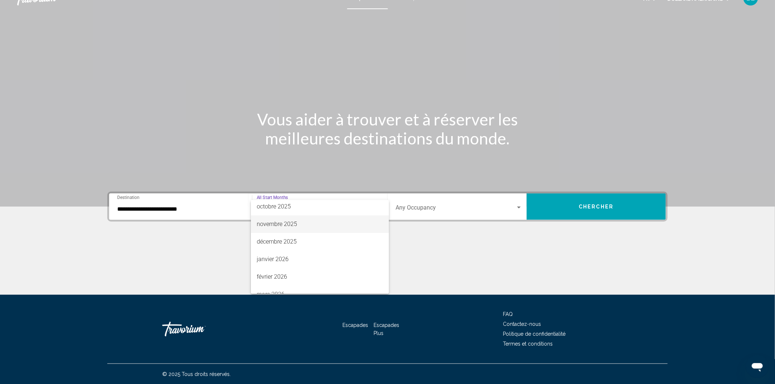
scroll to position [41, 0]
click at [287, 257] on font "décembre 2025" at bounding box center [277, 256] width 40 height 7
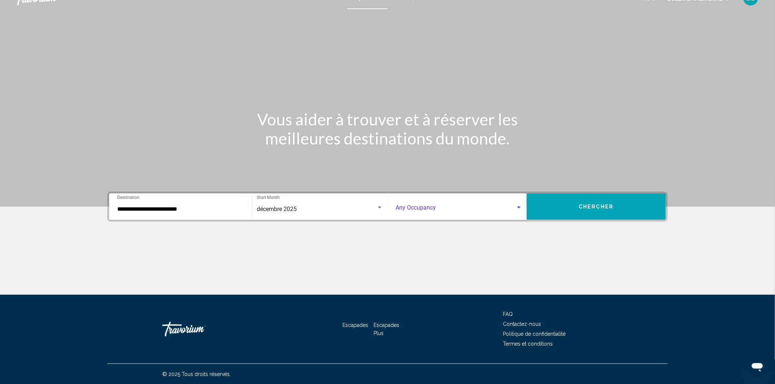
click at [423, 211] on span "Search widget" at bounding box center [455, 209] width 120 height 7
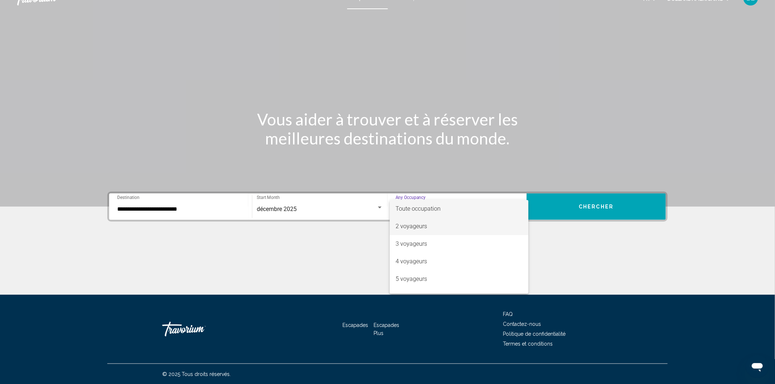
click at [412, 228] on font "2 voyageurs" at bounding box center [410, 226] width 31 height 7
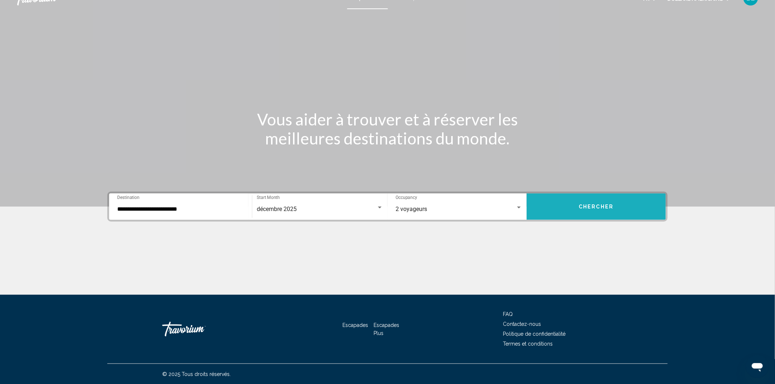
click at [613, 208] on button "Chercher" at bounding box center [596, 207] width 139 height 26
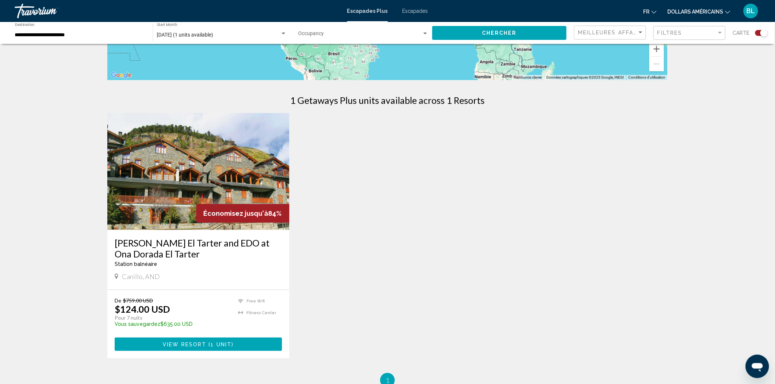
scroll to position [244, 0]
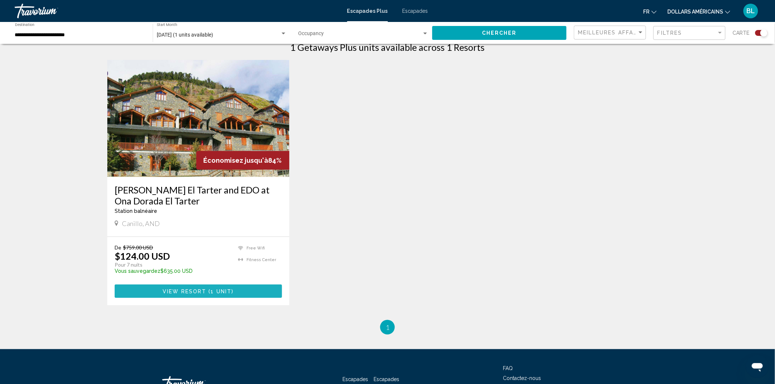
click at [226, 289] on span "1 unit" at bounding box center [221, 292] width 21 height 6
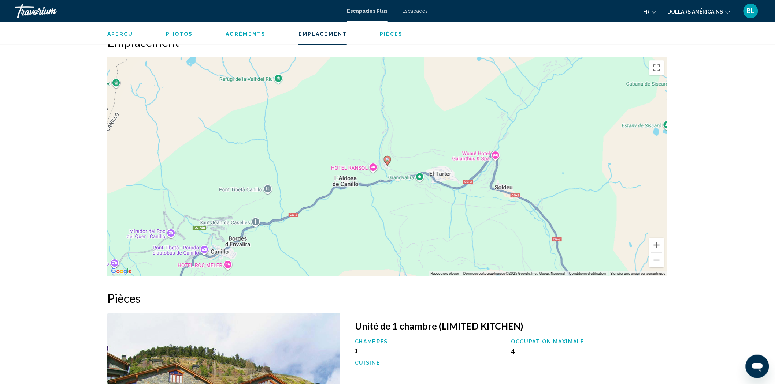
scroll to position [651, 0]
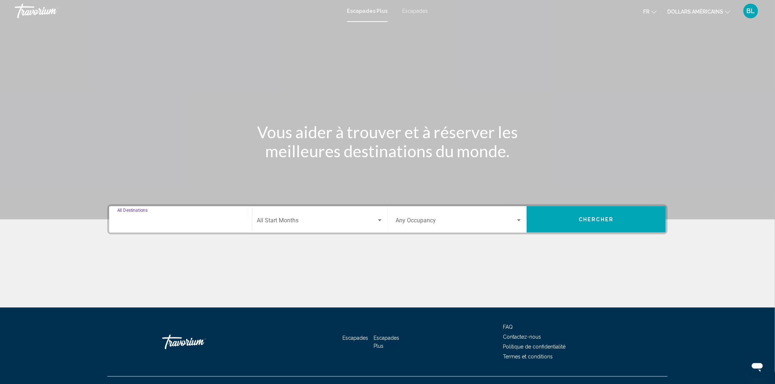
click at [160, 222] on input "Destination All Destinations" at bounding box center [180, 222] width 127 height 7
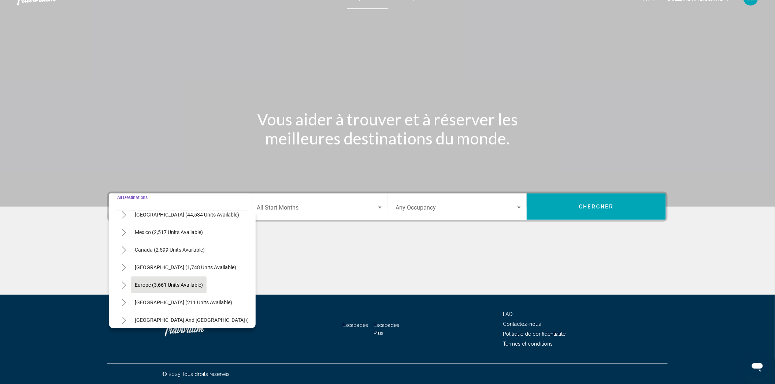
scroll to position [41, 0]
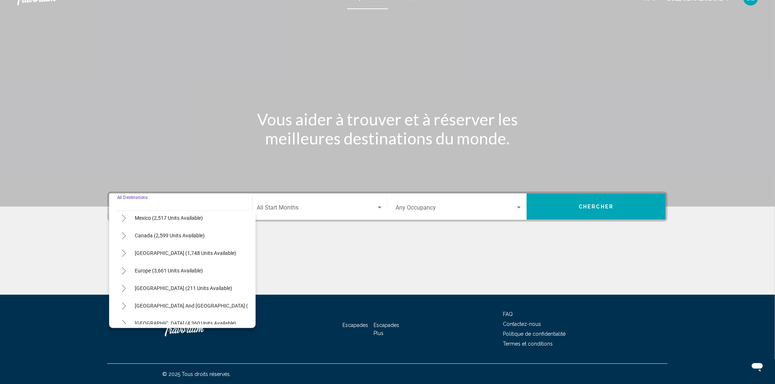
click at [122, 273] on icon "Toggle Europe (3,661 units available)" at bounding box center [124, 271] width 4 height 7
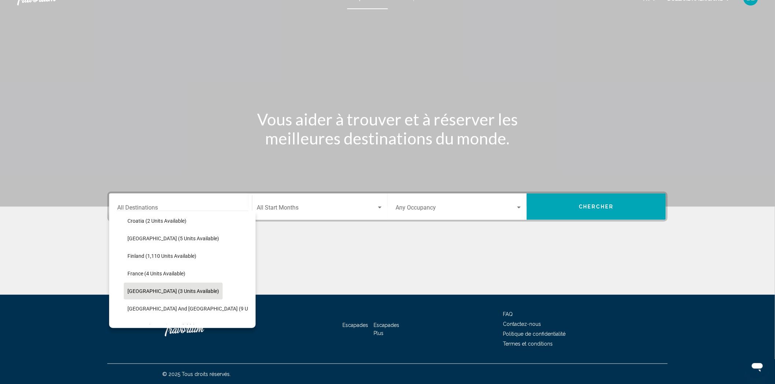
scroll to position [163, 0]
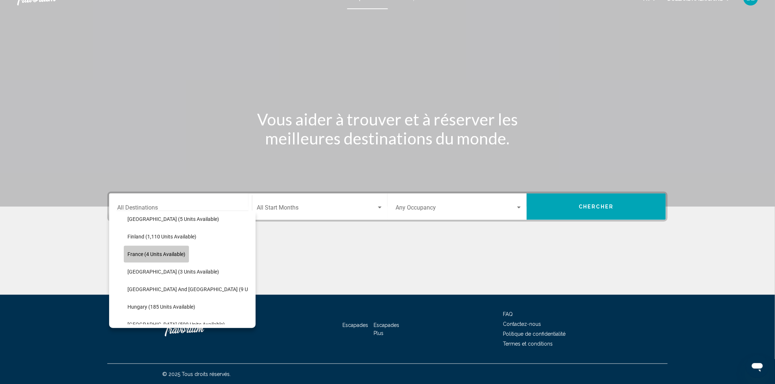
click at [138, 254] on span "France (4 units available)" at bounding box center [156, 255] width 58 height 6
type input "**********"
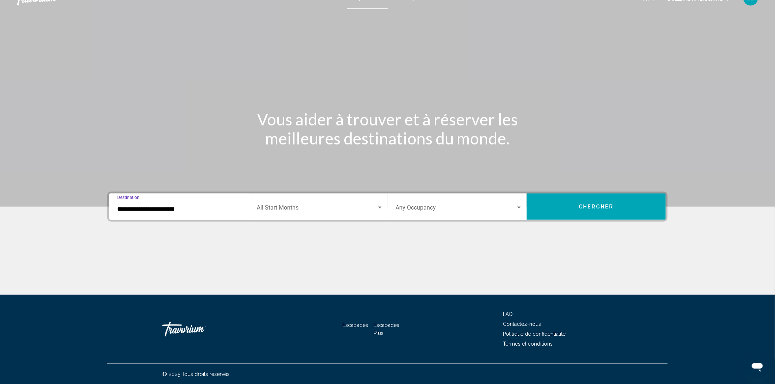
click at [316, 207] on span "Search widget" at bounding box center [317, 209] width 120 height 7
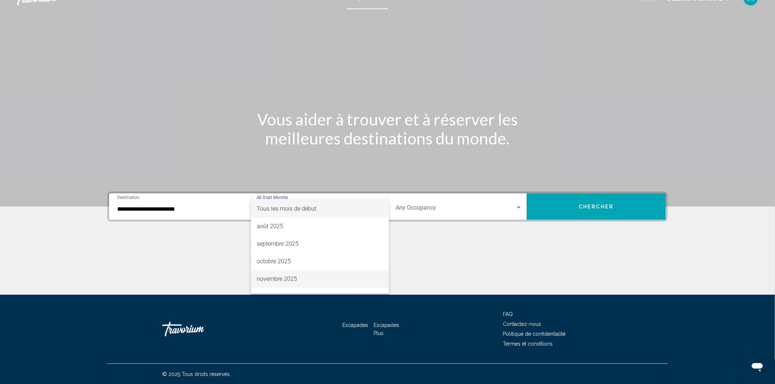
scroll to position [41, 0]
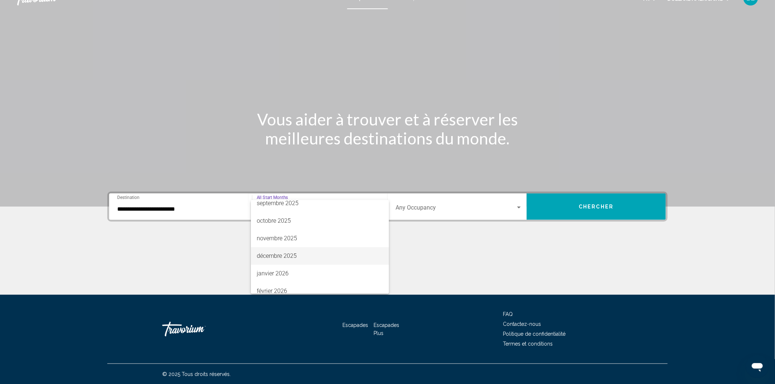
click at [280, 257] on font "décembre 2025" at bounding box center [277, 256] width 40 height 7
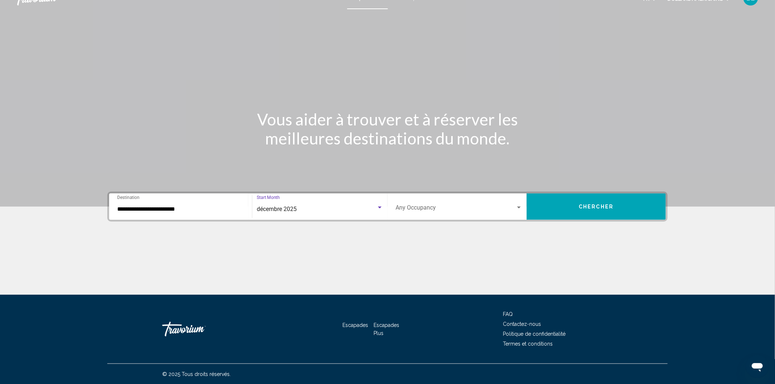
click at [514, 210] on span "Search widget" at bounding box center [455, 209] width 120 height 7
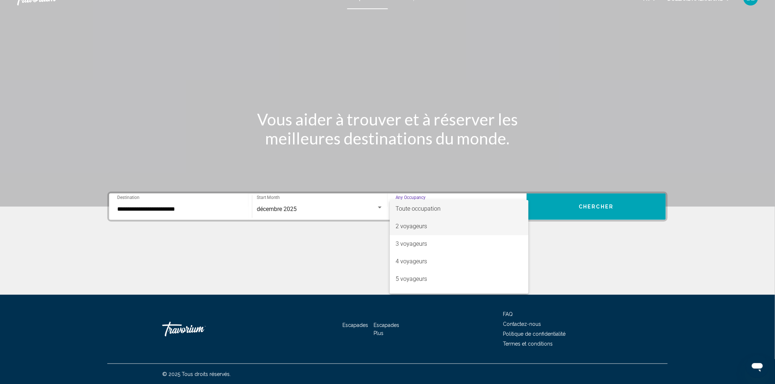
click at [419, 229] on font "2 voyageurs" at bounding box center [410, 226] width 31 height 7
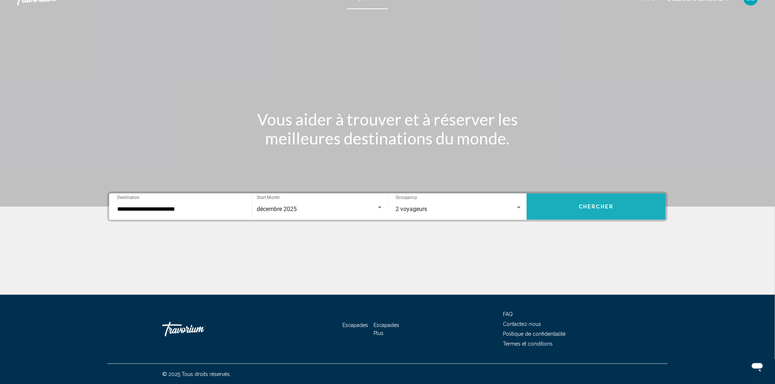
click at [595, 208] on span "Chercher" at bounding box center [596, 207] width 35 height 6
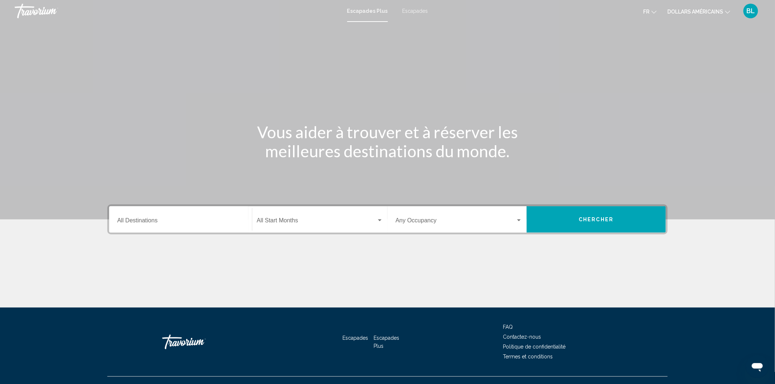
click at [408, 10] on font "Escapades" at bounding box center [415, 11] width 26 height 6
click at [200, 224] on input "Destination All Destinations" at bounding box center [180, 222] width 127 height 7
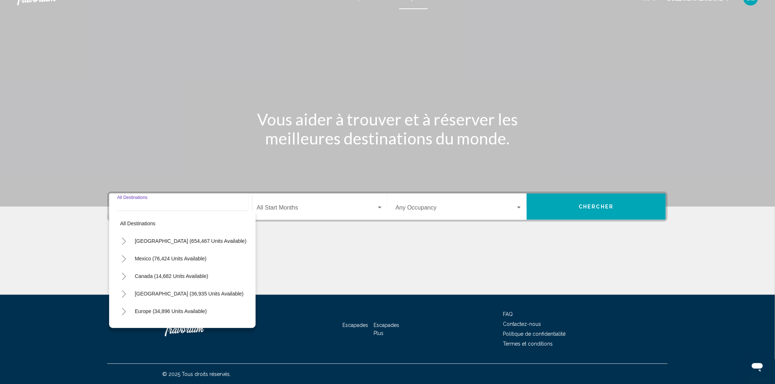
scroll to position [41, 0]
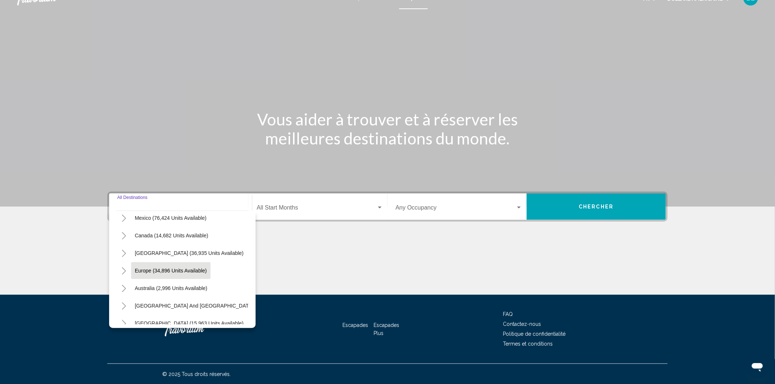
click at [142, 270] on span "Europe (34,896 units available)" at bounding box center [171, 271] width 72 height 6
type input "**********"
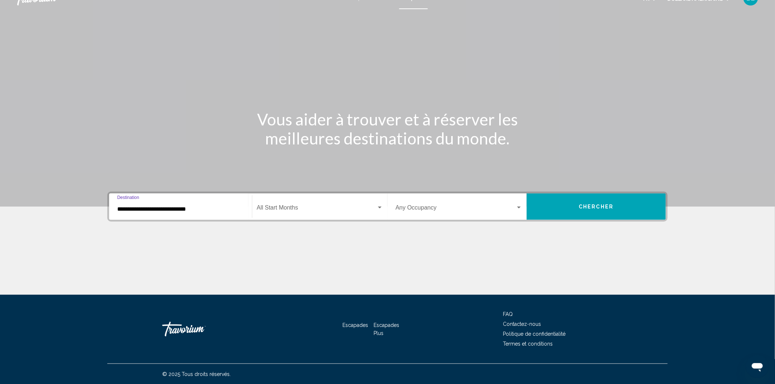
click at [376, 206] on div "Search widget" at bounding box center [320, 209] width 126 height 7
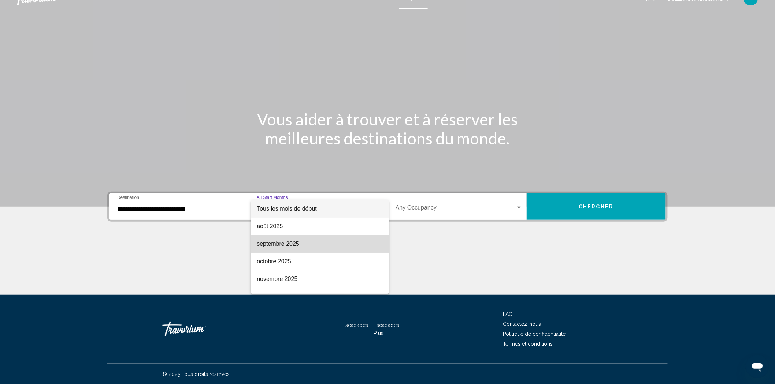
click at [331, 248] on span "septembre 2025" at bounding box center [320, 244] width 126 height 18
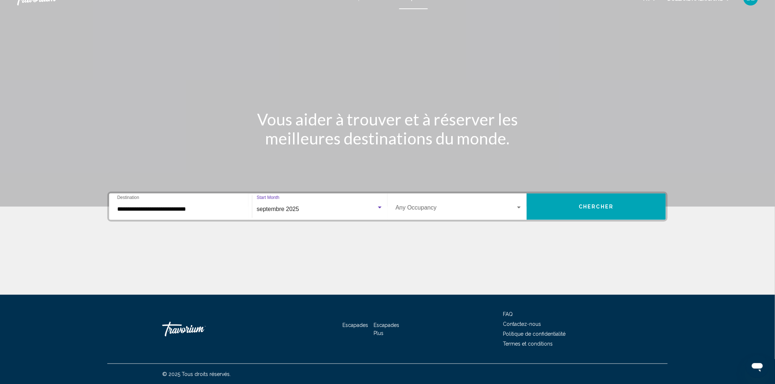
click at [517, 209] on div "Search widget" at bounding box center [519, 208] width 7 height 6
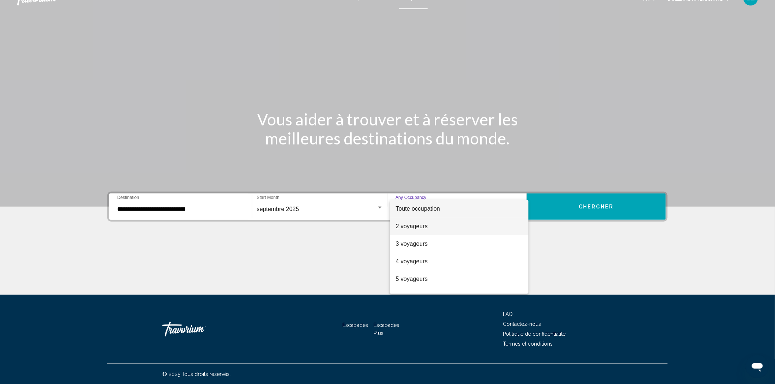
click at [456, 231] on span "2 voyageurs" at bounding box center [458, 227] width 127 height 18
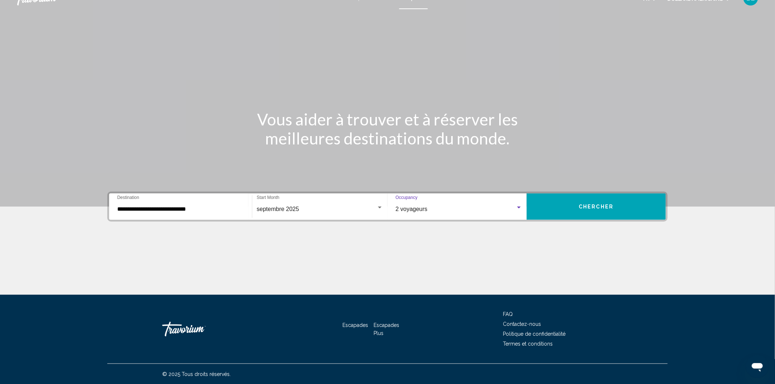
click at [603, 202] on button "Chercher" at bounding box center [596, 207] width 139 height 26
